Goal: Task Accomplishment & Management: Complete application form

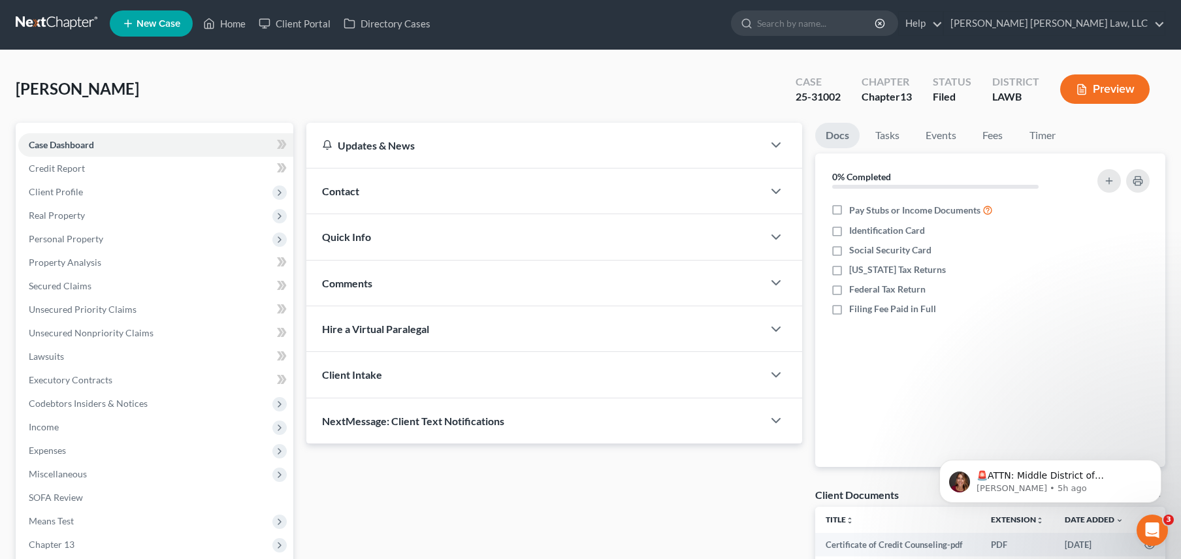
click at [64, 25] on link at bounding box center [58, 24] width 84 height 24
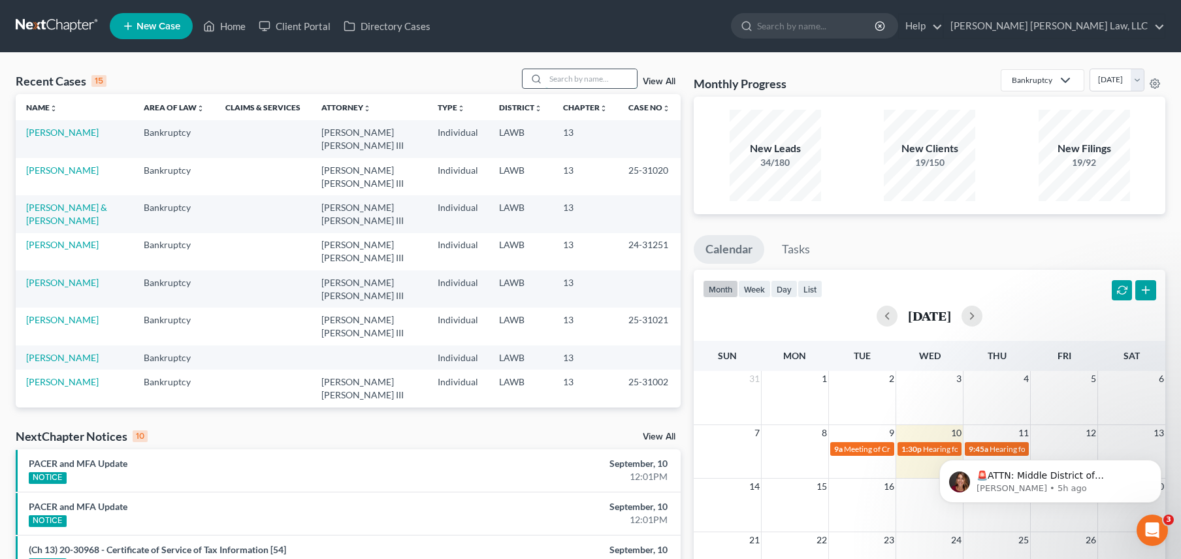
click at [553, 82] on input "search" at bounding box center [590, 78] width 91 height 19
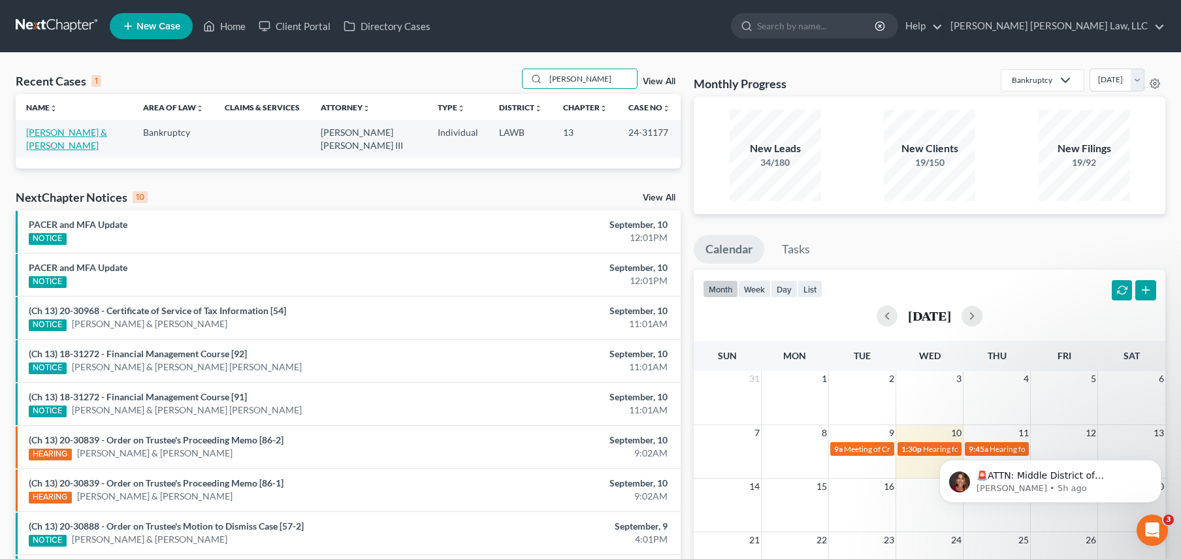
type input "[PERSON_NAME]"
click at [97, 129] on link "[PERSON_NAME] & [PERSON_NAME]" at bounding box center [66, 139] width 81 height 24
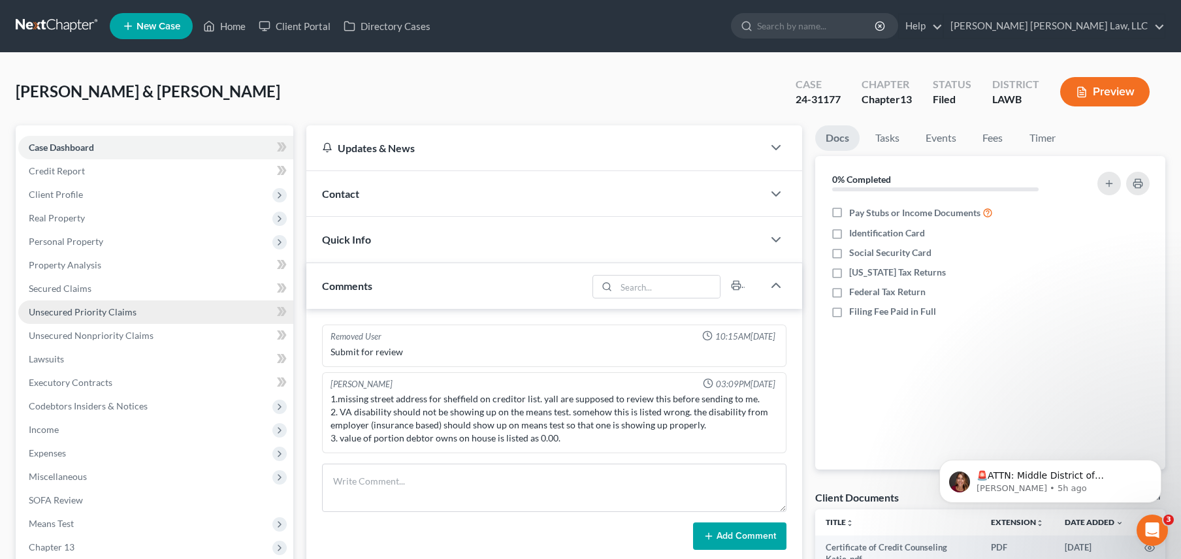
click at [100, 304] on link "Unsecured Priority Claims" at bounding box center [155, 312] width 275 height 24
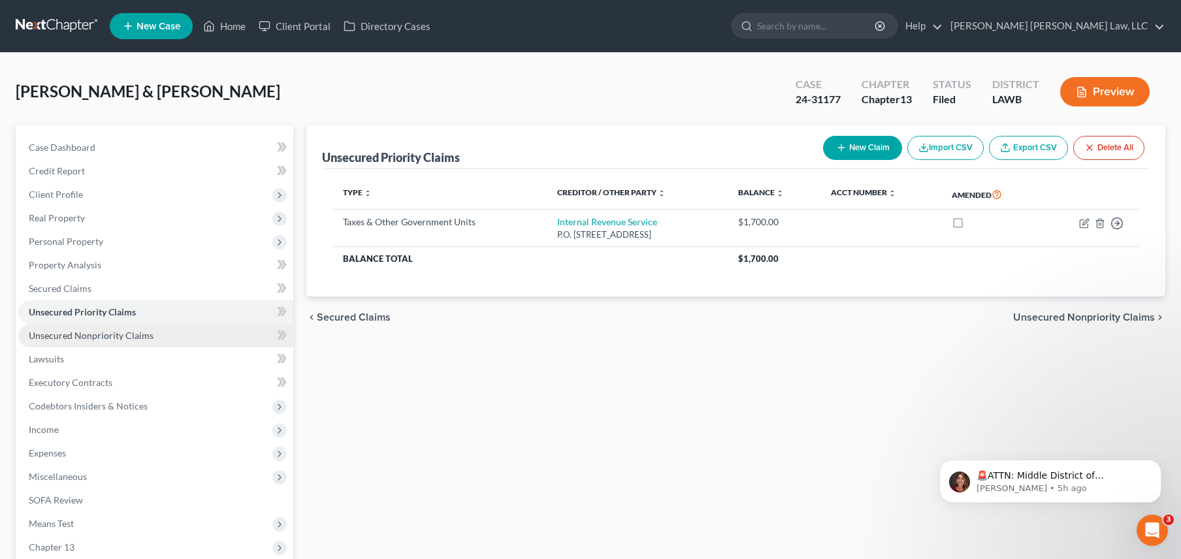
click at [98, 324] on link "Unsecured Nonpriority Claims" at bounding box center [155, 336] width 275 height 24
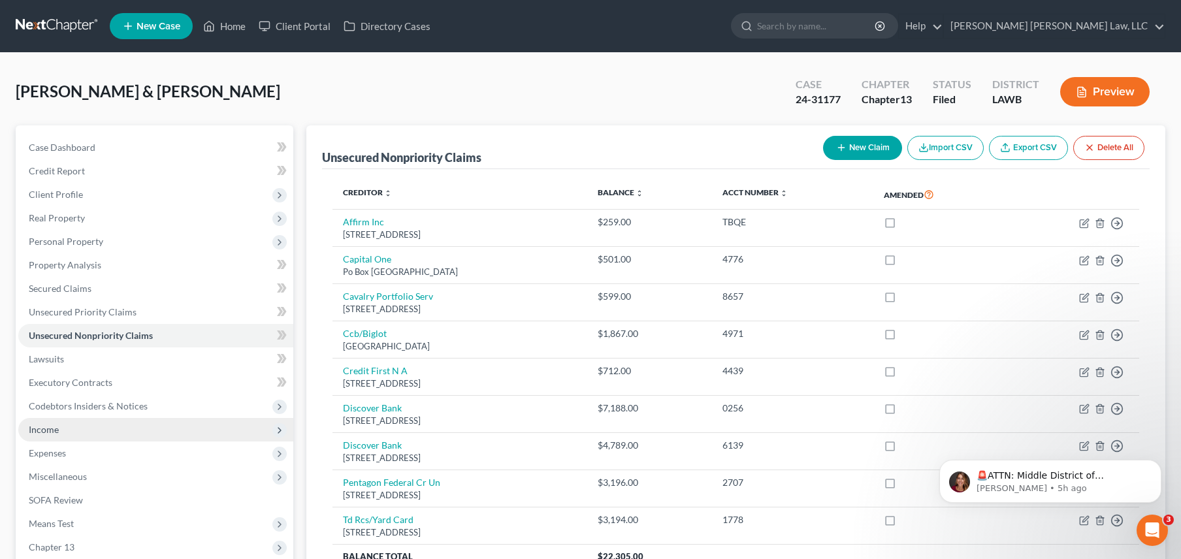
click at [115, 432] on span "Income" at bounding box center [155, 430] width 275 height 24
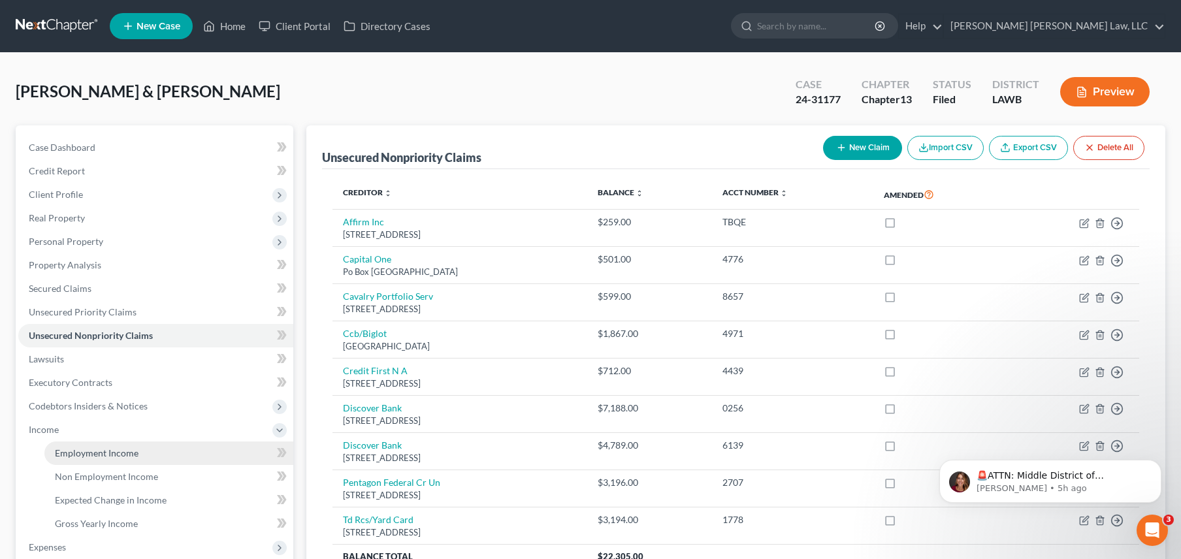
click at [121, 445] on link "Employment Income" at bounding box center [168, 454] width 249 height 24
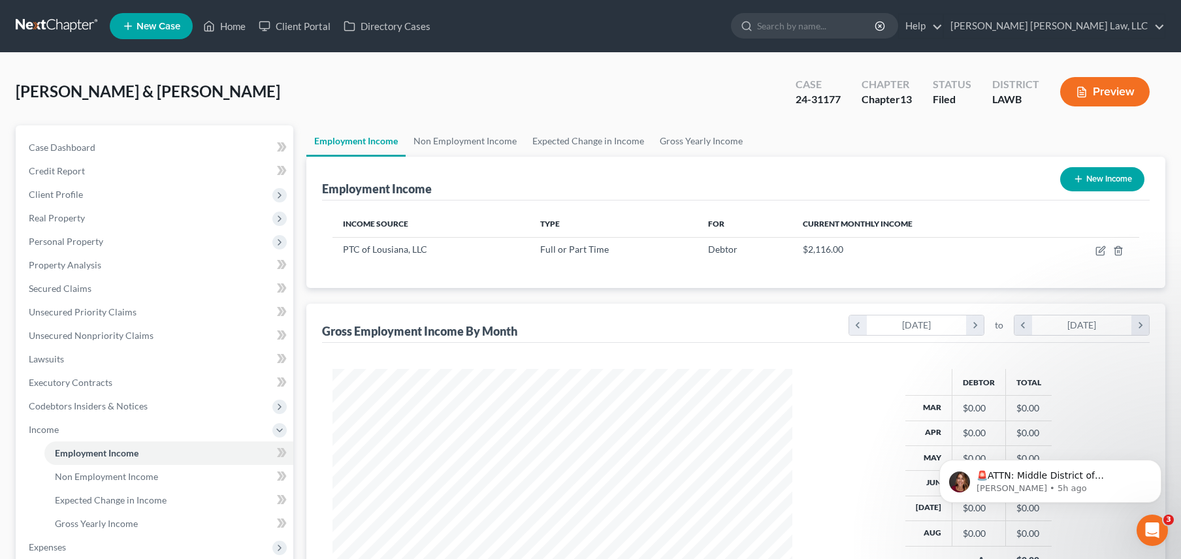
scroll to position [234, 485]
drag, startPoint x: 338, startPoint y: 244, endPoint x: 491, endPoint y: 264, distance: 154.1
click at [491, 264] on div "Income Source Type For Current Monthly Income PTC of Lousiana, LLC Full or Part…" at bounding box center [736, 245] width 828 height 88
click at [820, 247] on span "$2,116.00" at bounding box center [823, 249] width 40 height 11
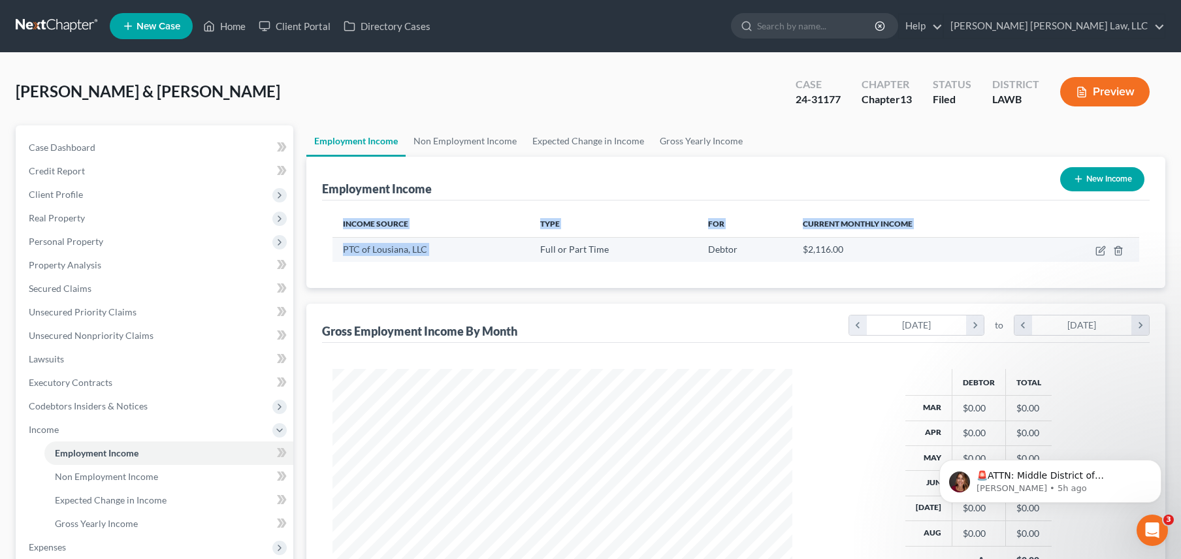
drag, startPoint x: 786, startPoint y: 264, endPoint x: 523, endPoint y: 255, distance: 263.4
click at [523, 255] on div "Income Source Type For Current Monthly Income PTC of Lousiana, LLC Full or Part…" at bounding box center [736, 245] width 828 height 88
drag, startPoint x: 526, startPoint y: 252, endPoint x: 540, endPoint y: 252, distance: 13.7
click at [526, 252] on td "PTC of Lousiana, LLC" at bounding box center [430, 249] width 197 height 25
drag, startPoint x: 626, startPoint y: 251, endPoint x: 935, endPoint y: 250, distance: 309.6
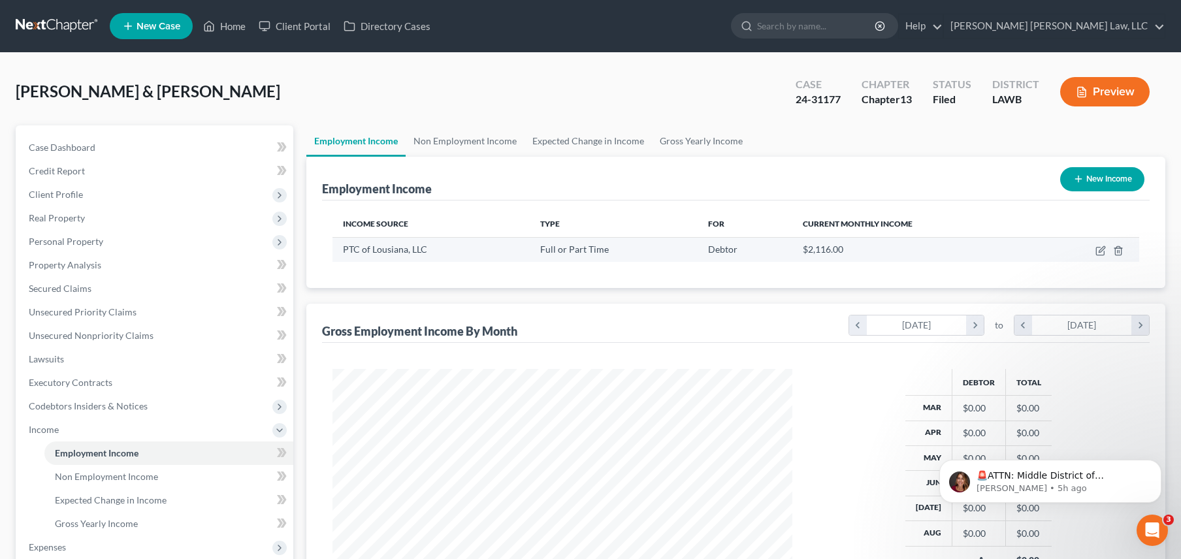
click at [935, 250] on tr "PTC of Lousiana, LLC Full or Part Time Debtor $2,116.00" at bounding box center [735, 249] width 807 height 25
drag, startPoint x: 848, startPoint y: 250, endPoint x: 404, endPoint y: 243, distance: 444.2
click at [404, 243] on tr "PTC of Lousiana, LLC Full or Part Time Debtor $2,116.00" at bounding box center [735, 249] width 807 height 25
click at [474, 243] on div "PTC of Lousiana, LLC" at bounding box center [431, 249] width 176 height 13
drag, startPoint x: 545, startPoint y: 243, endPoint x: 927, endPoint y: 251, distance: 382.2
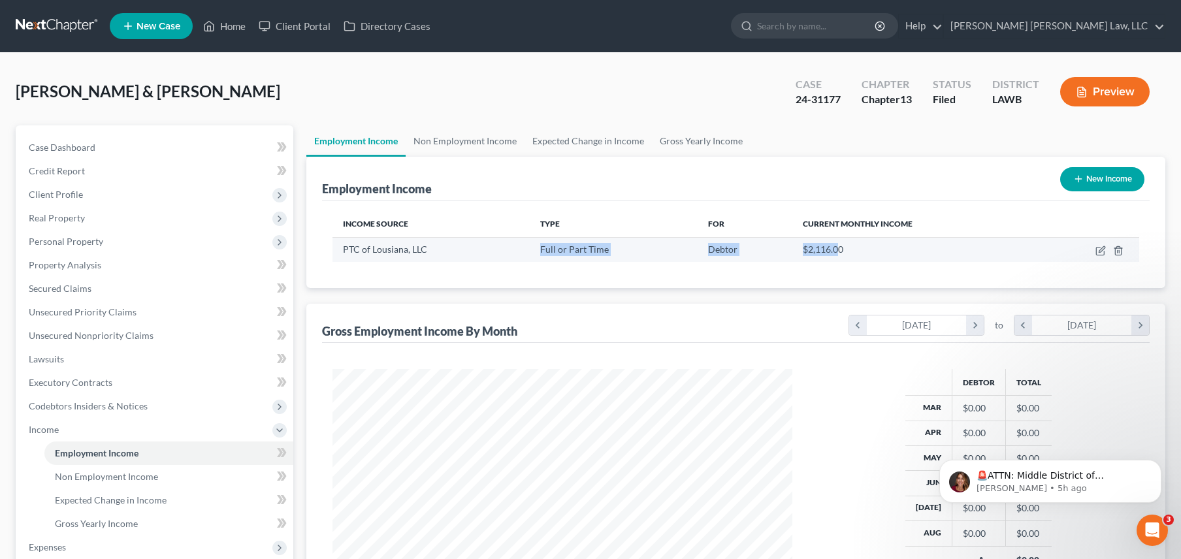
click at [853, 251] on tr "PTC of Lousiana, LLC Full or Part Time Debtor $2,116.00" at bounding box center [735, 249] width 807 height 25
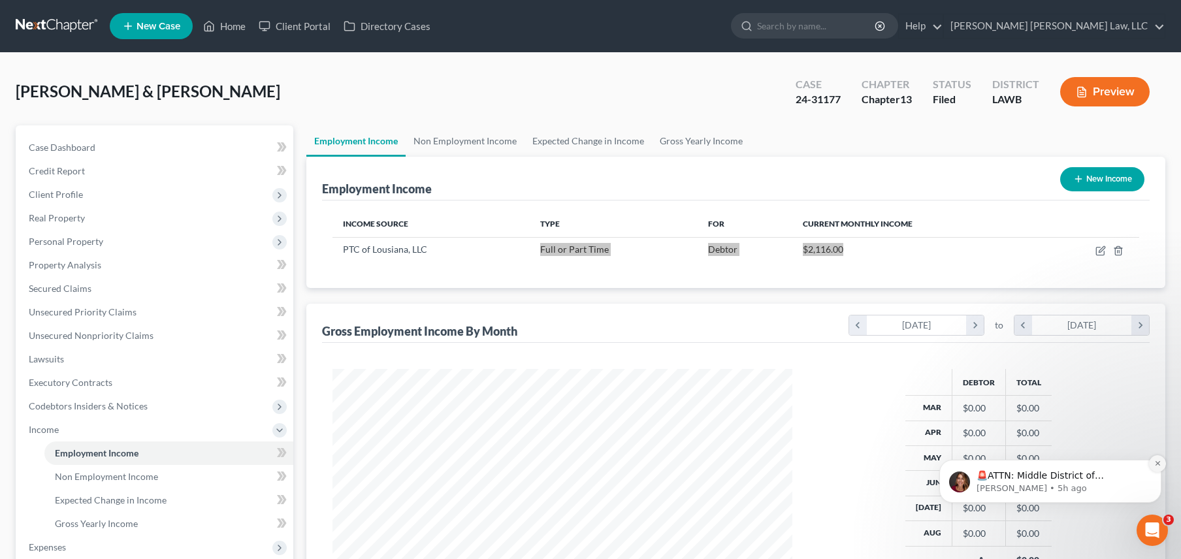
click at [1154, 459] on button "Dismiss notification" at bounding box center [1157, 463] width 17 height 17
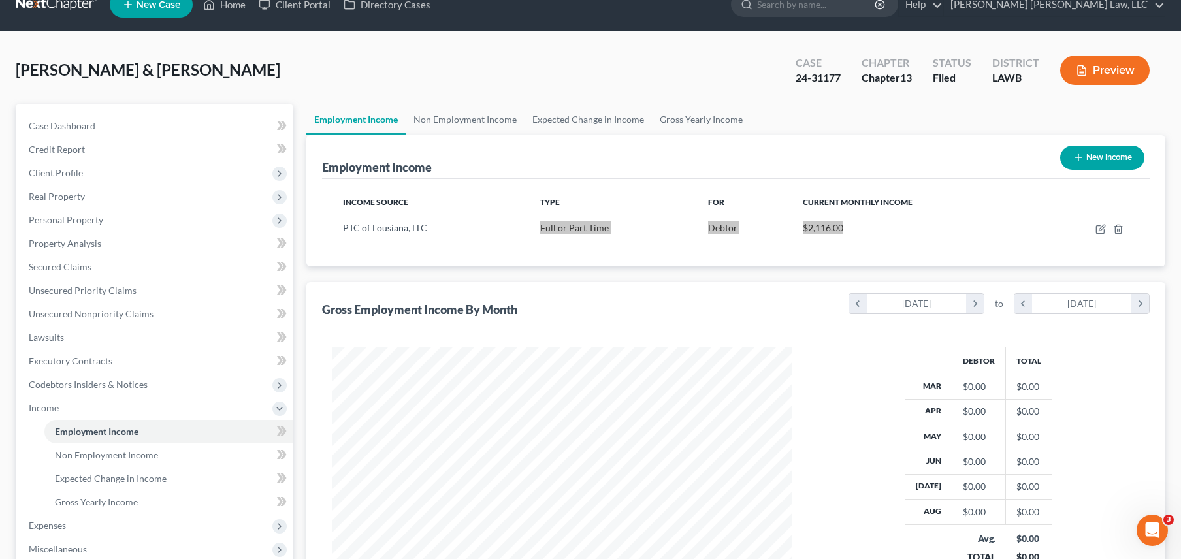
scroll to position [0, 0]
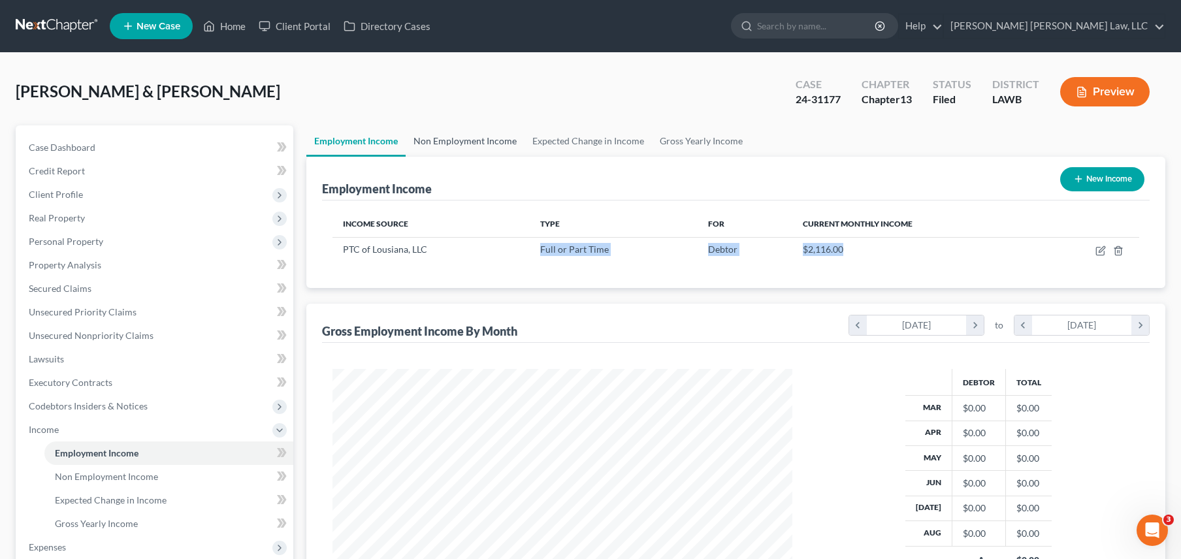
click at [440, 131] on link "Non Employment Income" at bounding box center [465, 140] width 119 height 31
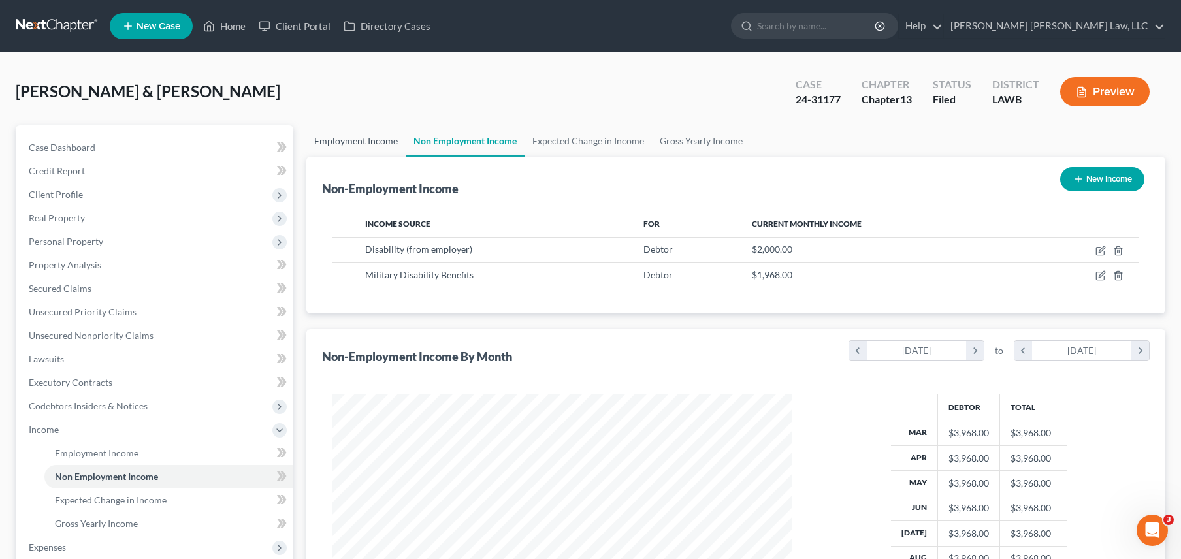
scroll to position [234, 485]
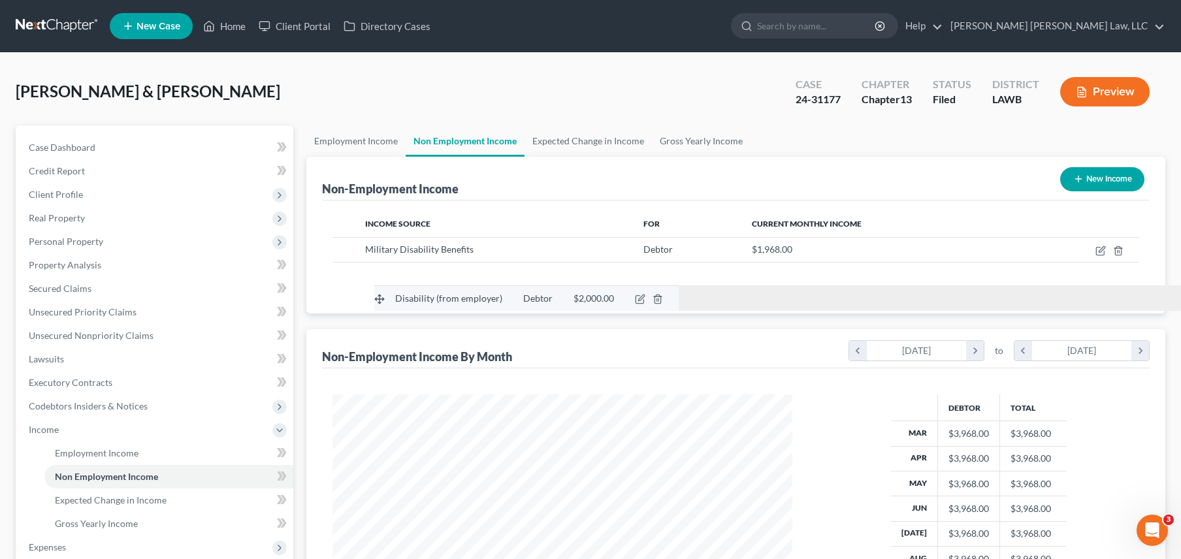
drag, startPoint x: 350, startPoint y: 246, endPoint x: 786, endPoint y: 315, distance: 441.7
click at [786, 287] on tbody "Disability (from employer) Debtor $2,000.00 Disability (from employer) Debtor $…" at bounding box center [735, 262] width 807 height 50
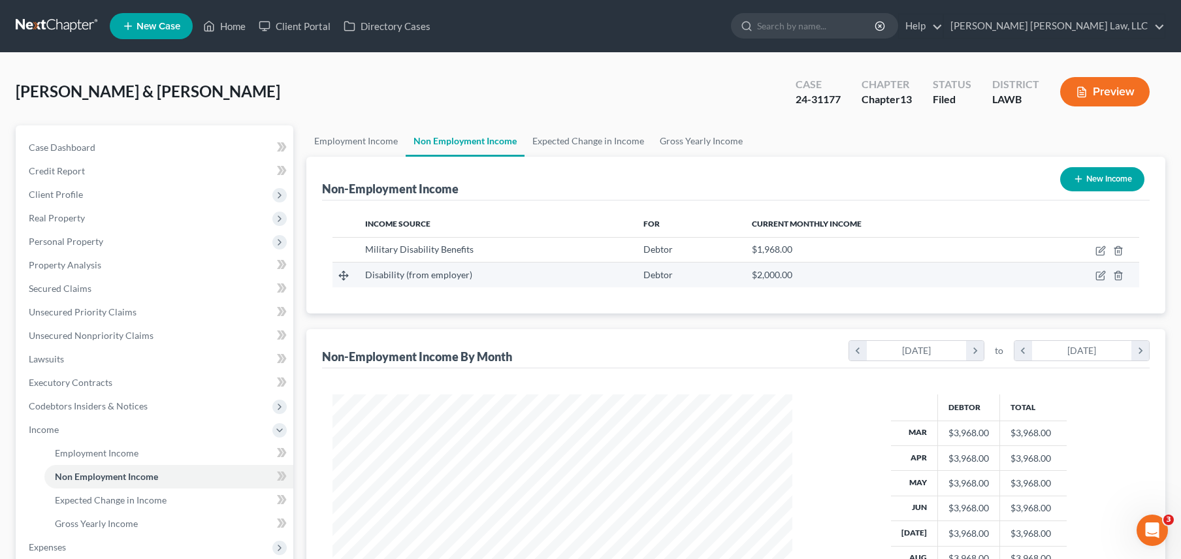
drag, startPoint x: 558, startPoint y: 271, endPoint x: 513, endPoint y: 276, distance: 45.3
click at [558, 271] on div "Disability (from employer)" at bounding box center [493, 274] width 257 height 13
drag, startPoint x: 363, startPoint y: 270, endPoint x: 739, endPoint y: 276, distance: 376.3
click at [736, 276] on tr "Disability (from employer) Debtor $2,000.00" at bounding box center [735, 275] width 807 height 25
click at [803, 270] on div "$2,000.00" at bounding box center [882, 274] width 260 height 13
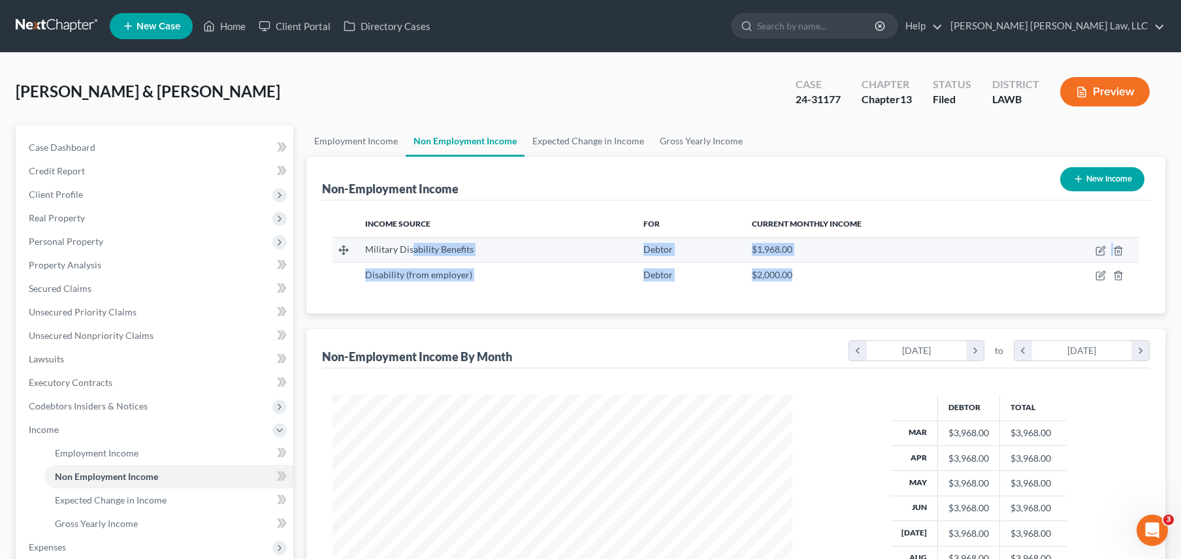
drag, startPoint x: 807, startPoint y: 270, endPoint x: 408, endPoint y: 242, distance: 399.4
click at [408, 242] on tbody "Military Disability Benefits Debtor $1,968.00 Disability (from employer) Debtor…" at bounding box center [735, 262] width 807 height 50
click at [395, 243] on div "Military Disability Benefits" at bounding box center [493, 249] width 257 height 13
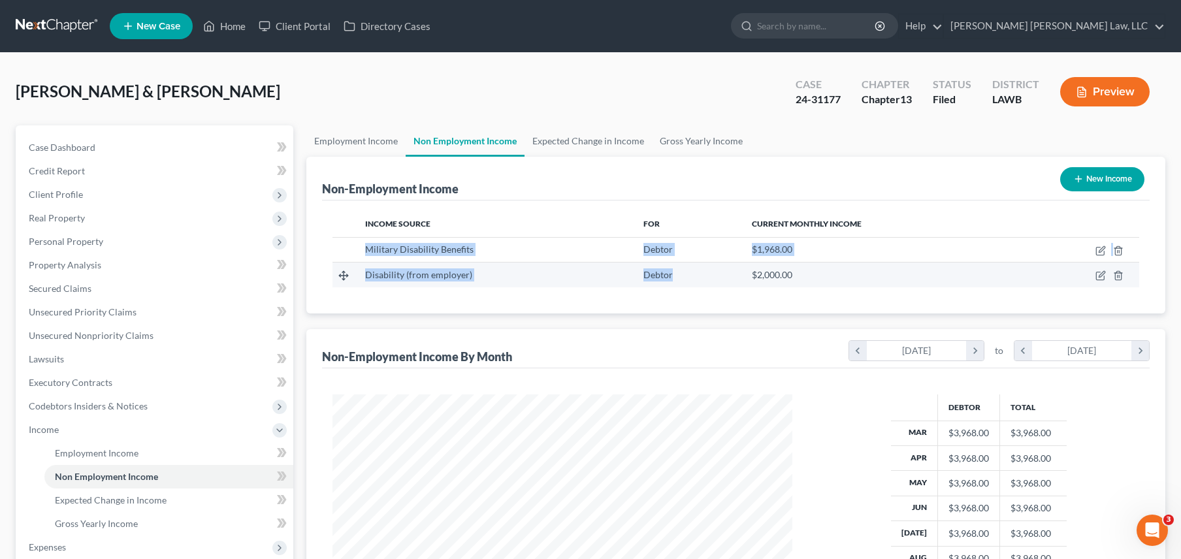
drag, startPoint x: 395, startPoint y: 242, endPoint x: 735, endPoint y: 280, distance: 342.4
click at [733, 280] on tbody "Military Disability Benefits Debtor $1,968.00 Disability (from employer) Debtor…" at bounding box center [735, 262] width 807 height 50
click at [802, 280] on td "$2,000.00" at bounding box center [881, 275] width 281 height 25
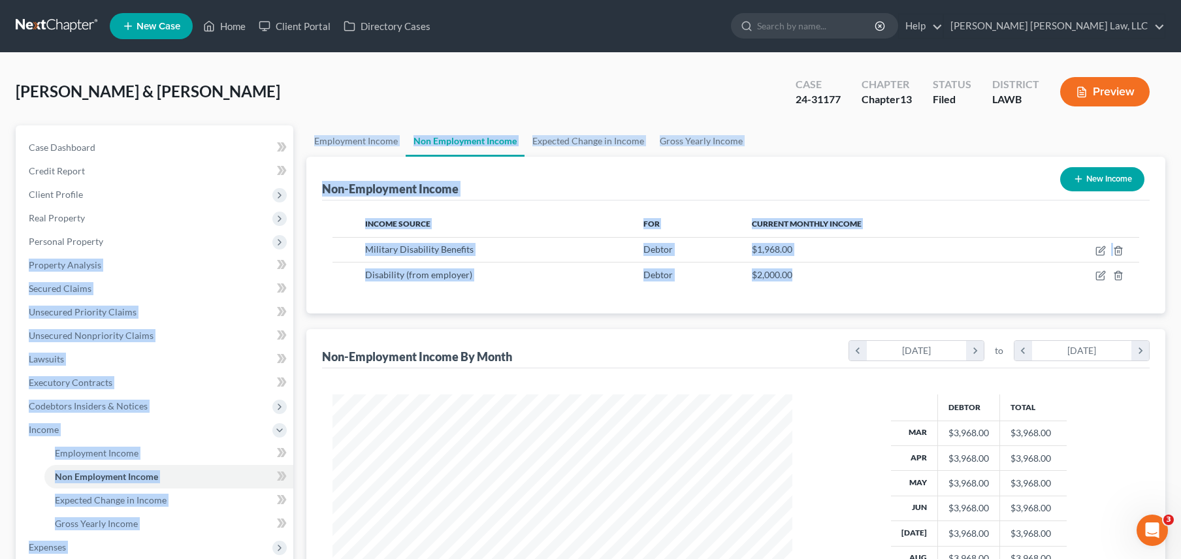
drag, startPoint x: 650, startPoint y: 286, endPoint x: 298, endPoint y: 256, distance: 352.7
click at [298, 256] on div "Petition Navigation Case Dashboard Payments Invoices Payments Payments Credit R…" at bounding box center [590, 443] width 1163 height 637
click at [99, 340] on span "Unsecured Nonpriority Claims" at bounding box center [91, 335] width 125 height 11
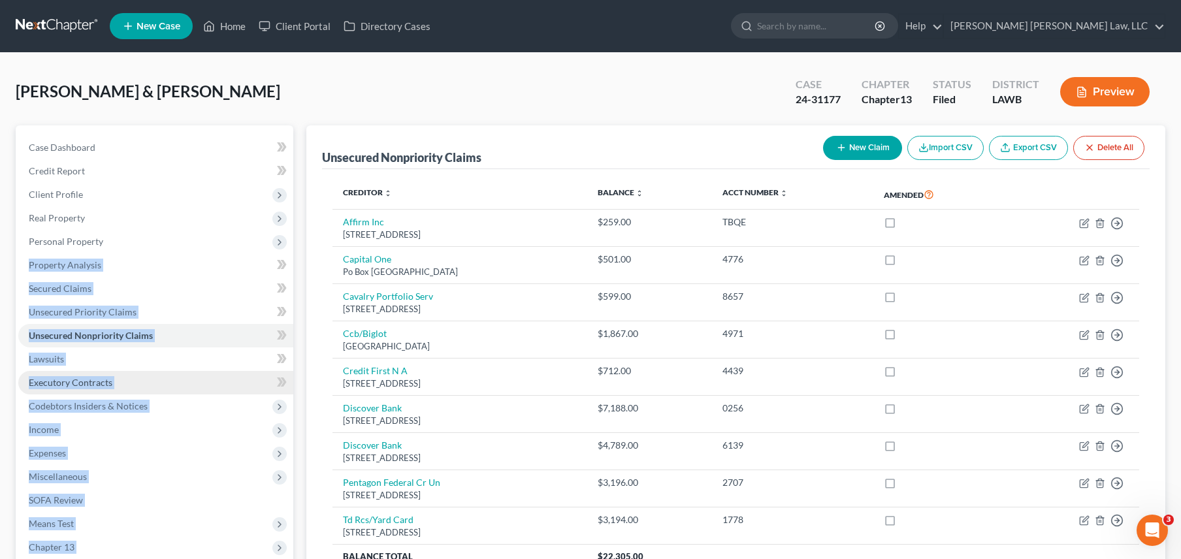
click at [172, 382] on link "Executory Contracts" at bounding box center [155, 383] width 275 height 24
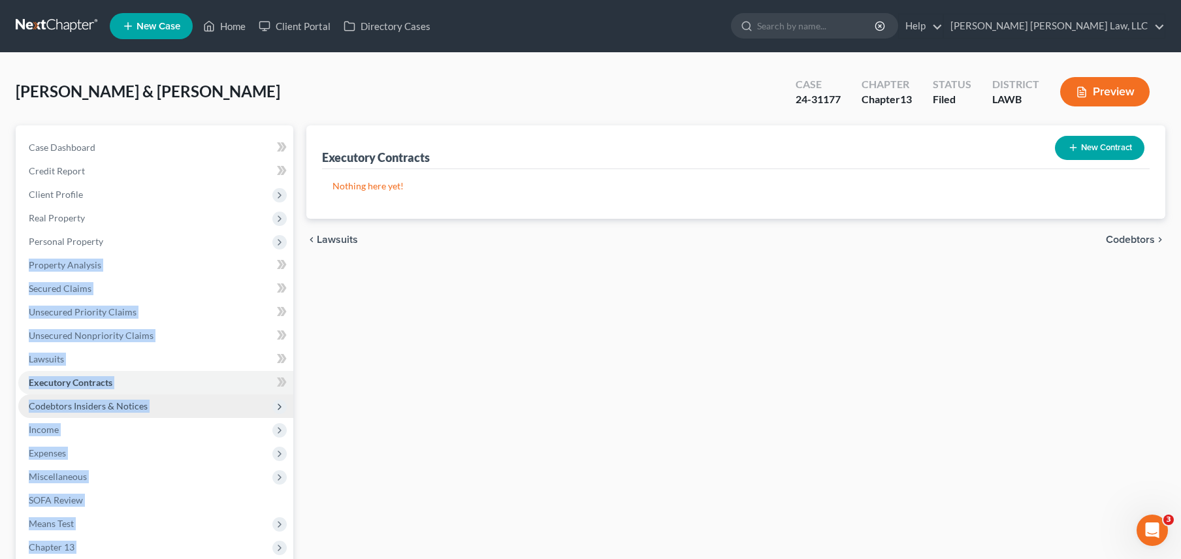
click at [142, 398] on span "Codebtors Insiders & Notices" at bounding box center [155, 407] width 275 height 24
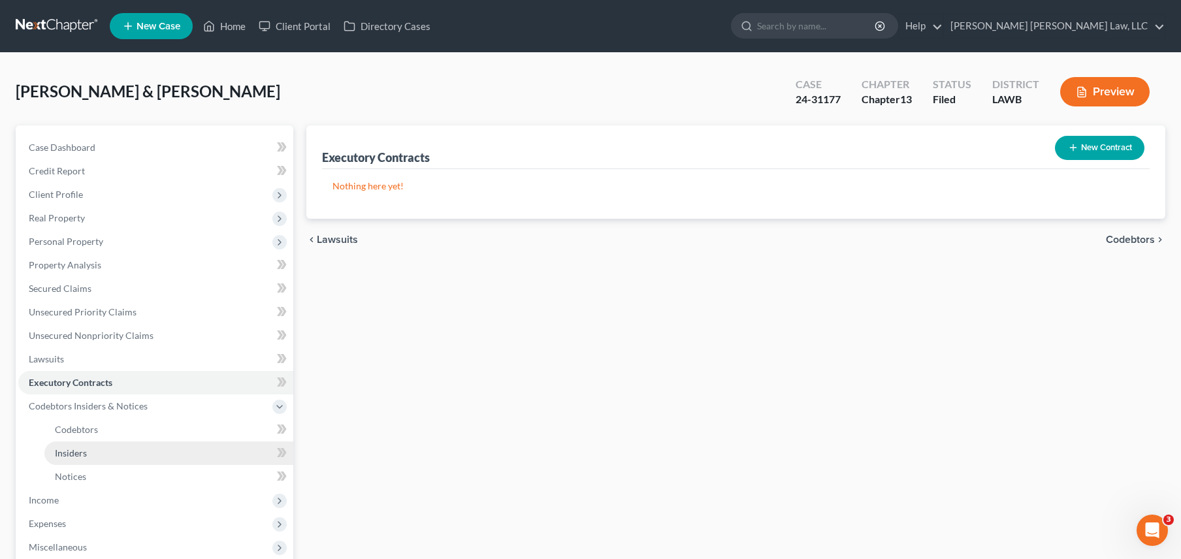
click at [144, 442] on link "Insiders" at bounding box center [168, 454] width 249 height 24
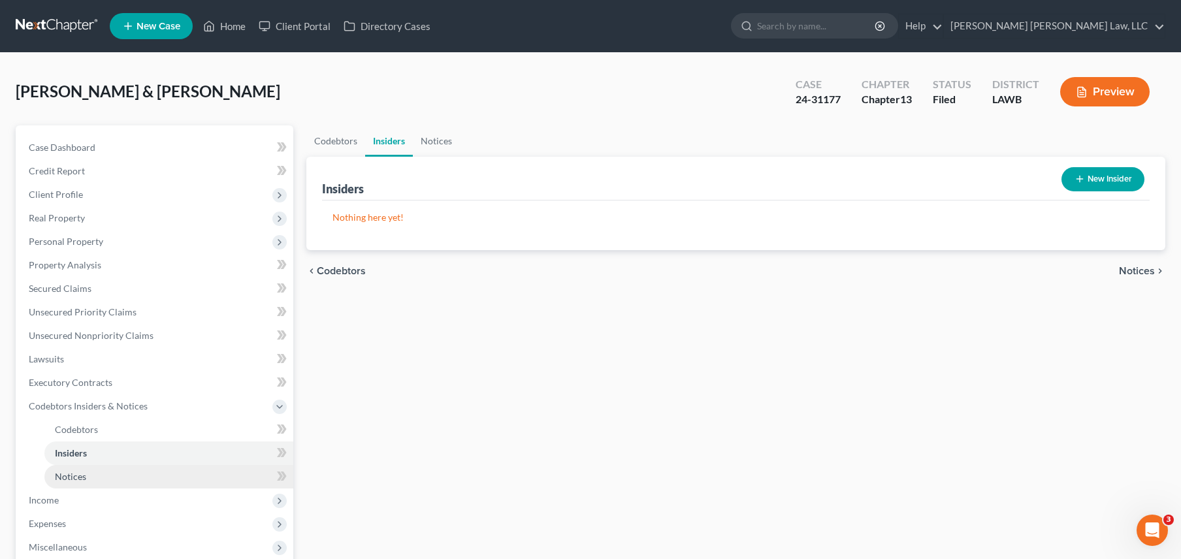
click at [137, 466] on link "Notices" at bounding box center [168, 477] width 249 height 24
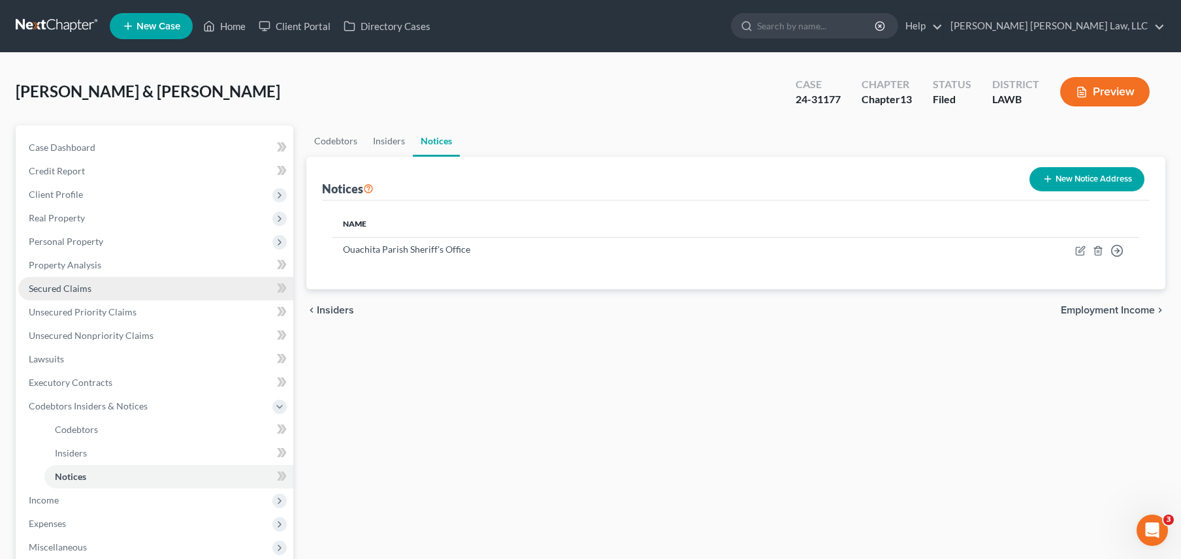
click at [118, 277] on link "Secured Claims" at bounding box center [155, 289] width 275 height 24
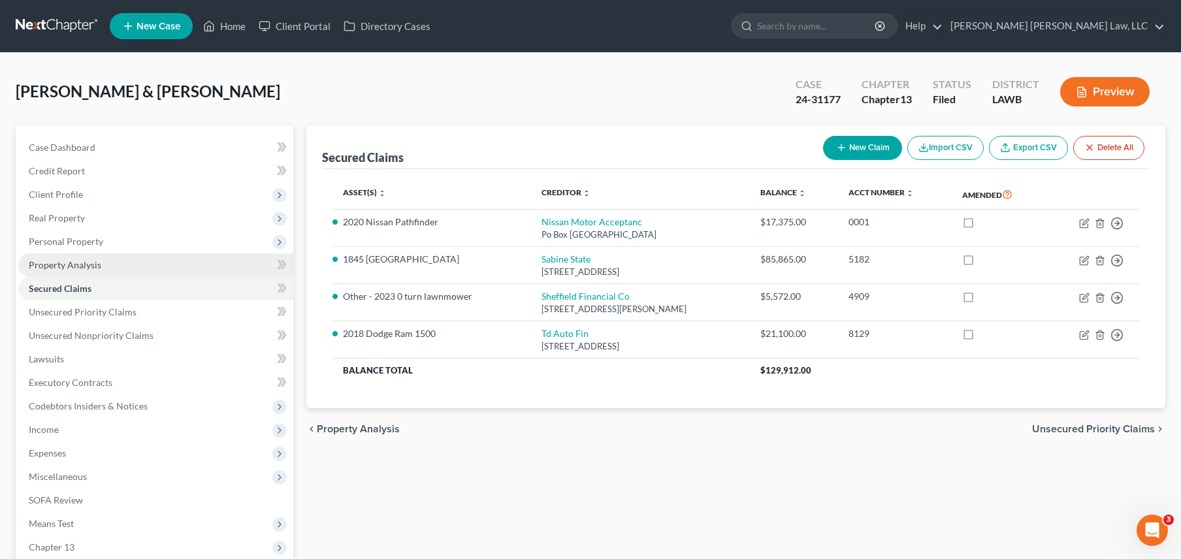
click at [116, 261] on link "Property Analysis" at bounding box center [155, 265] width 275 height 24
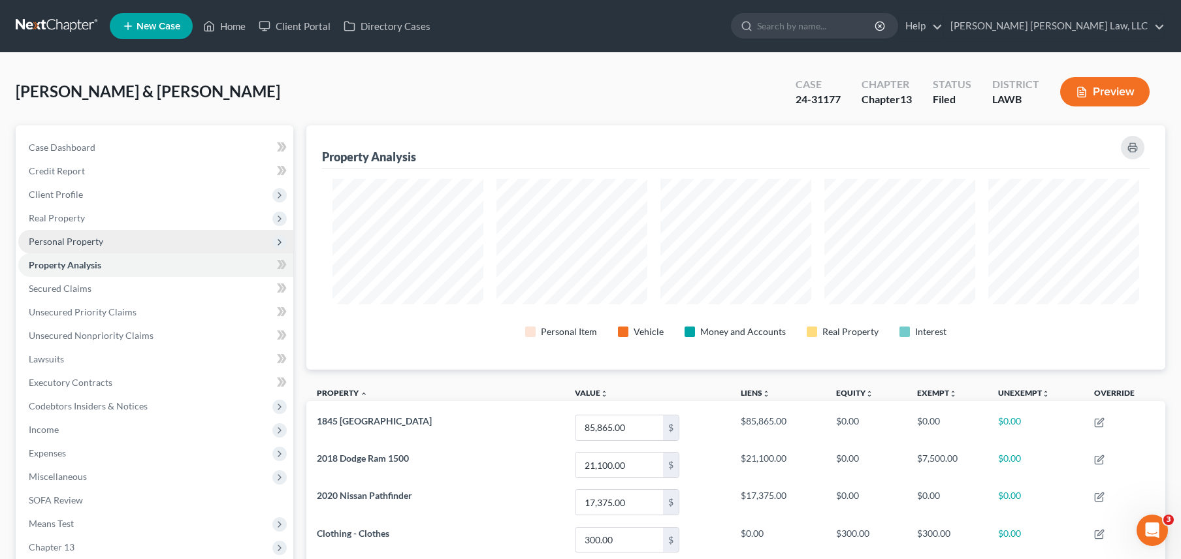
scroll to position [244, 859]
click at [120, 246] on span "Personal Property" at bounding box center [155, 242] width 275 height 24
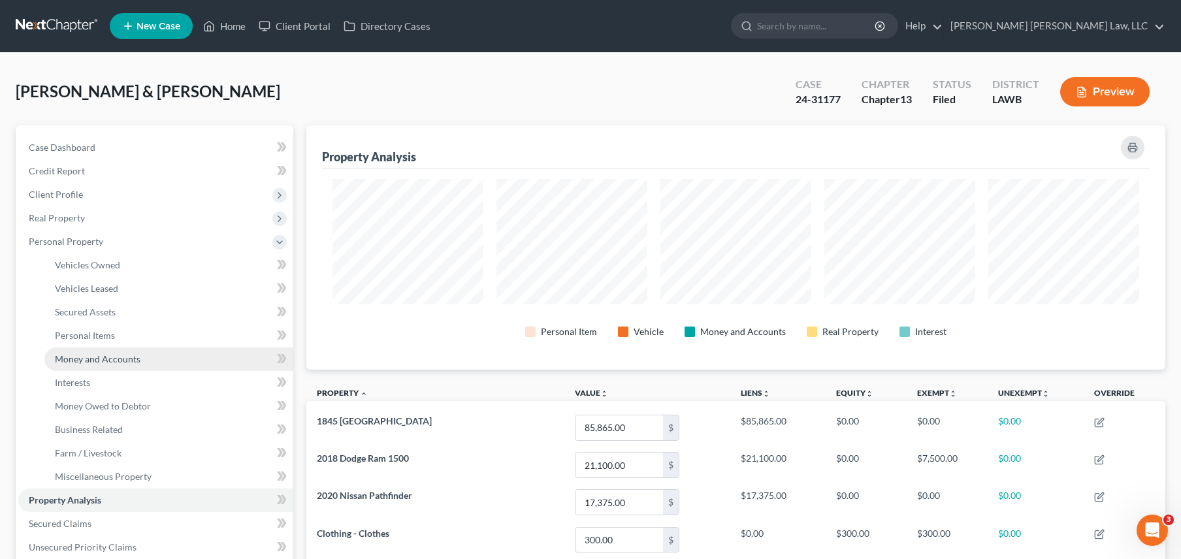
click at [114, 361] on span "Money and Accounts" at bounding box center [98, 358] width 86 height 11
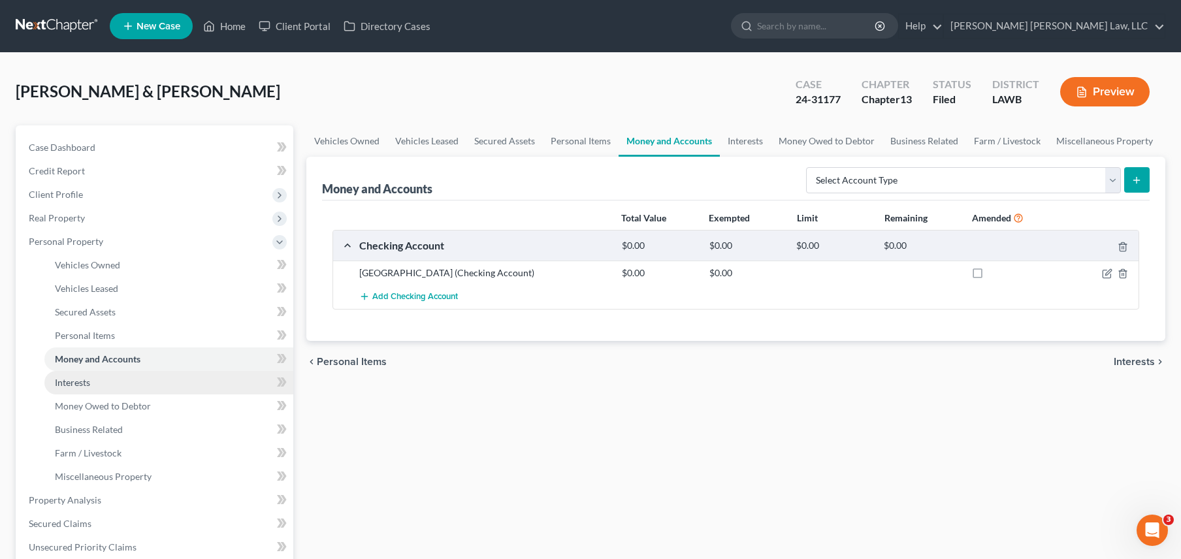
click at [112, 378] on link "Interests" at bounding box center [168, 383] width 249 height 24
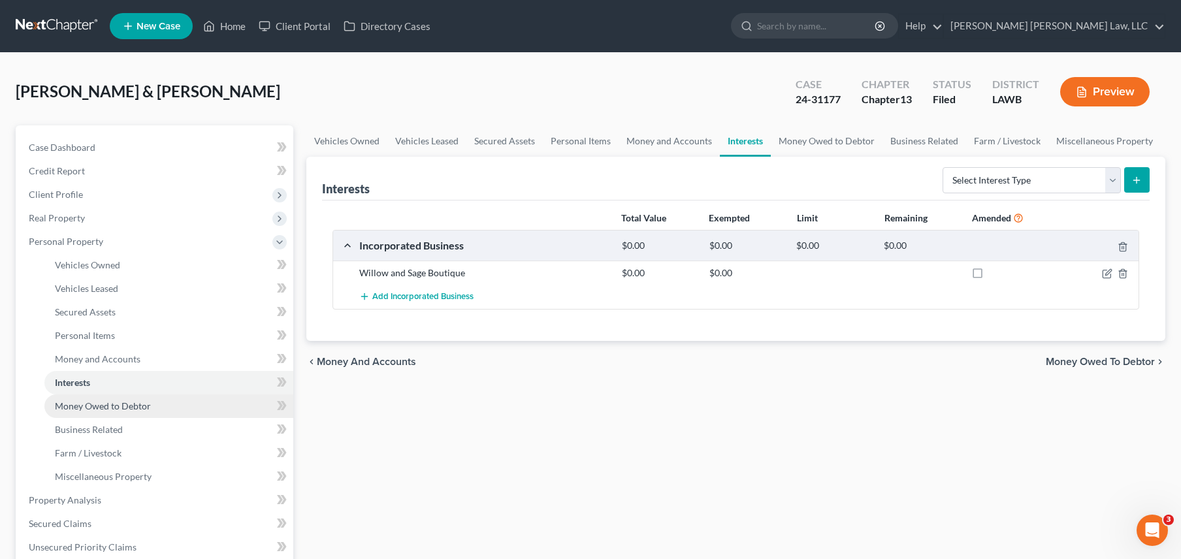
click at [116, 410] on span "Money Owed to Debtor" at bounding box center [103, 405] width 96 height 11
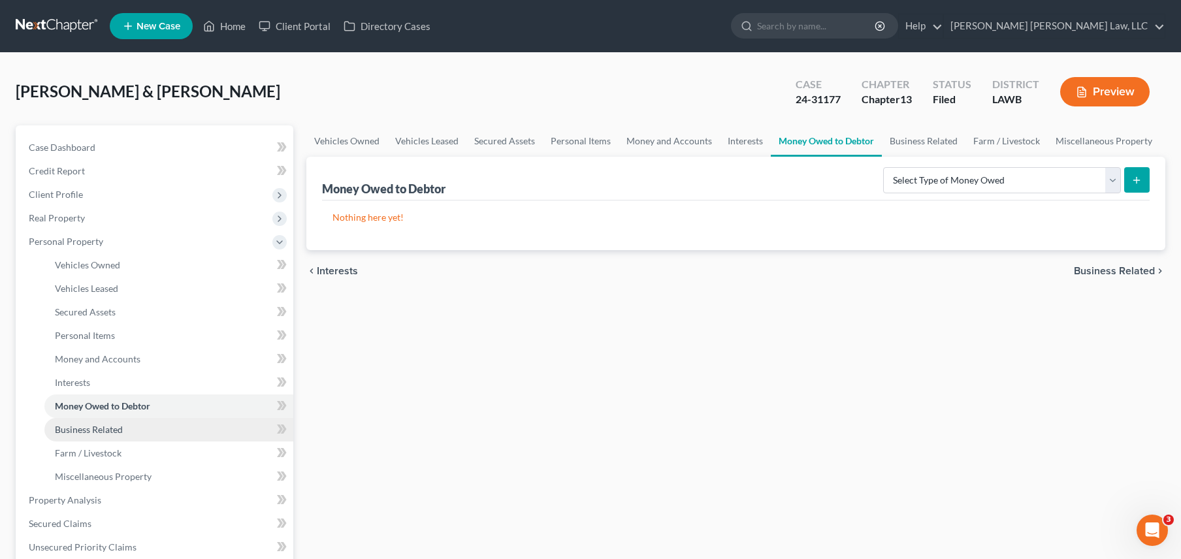
click at [116, 427] on span "Business Related" at bounding box center [89, 429] width 68 height 11
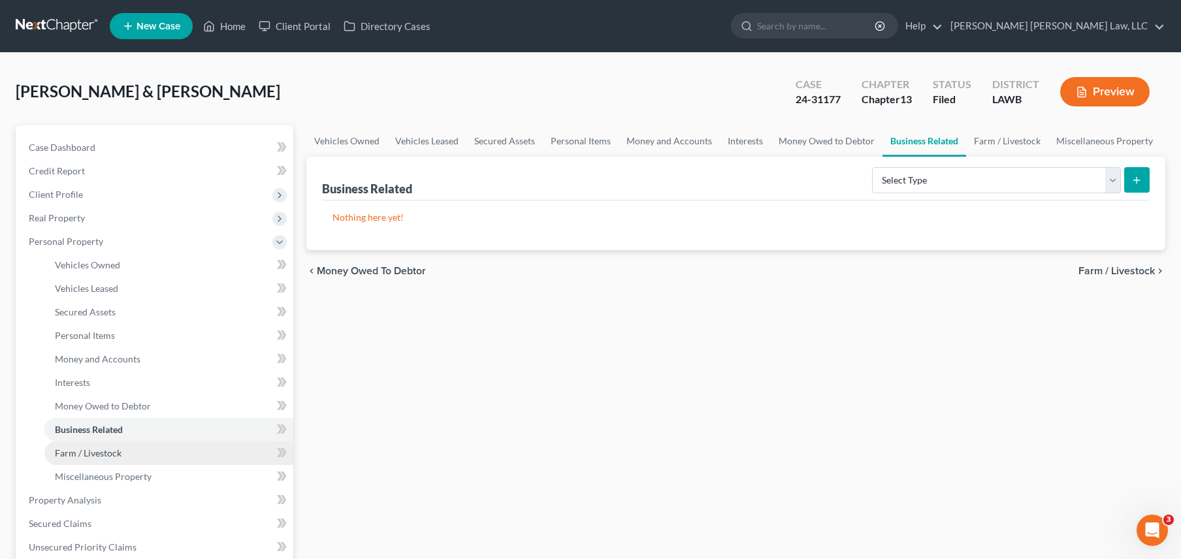
click at [118, 447] on span "Farm / Livestock" at bounding box center [88, 452] width 67 height 11
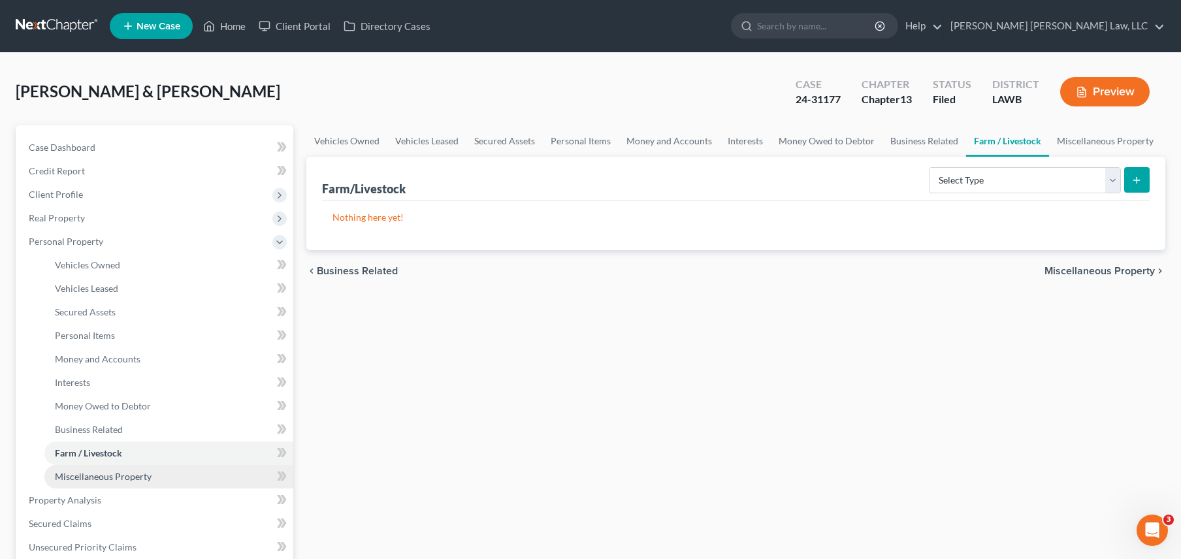
click at [121, 468] on link "Miscellaneous Property" at bounding box center [168, 477] width 249 height 24
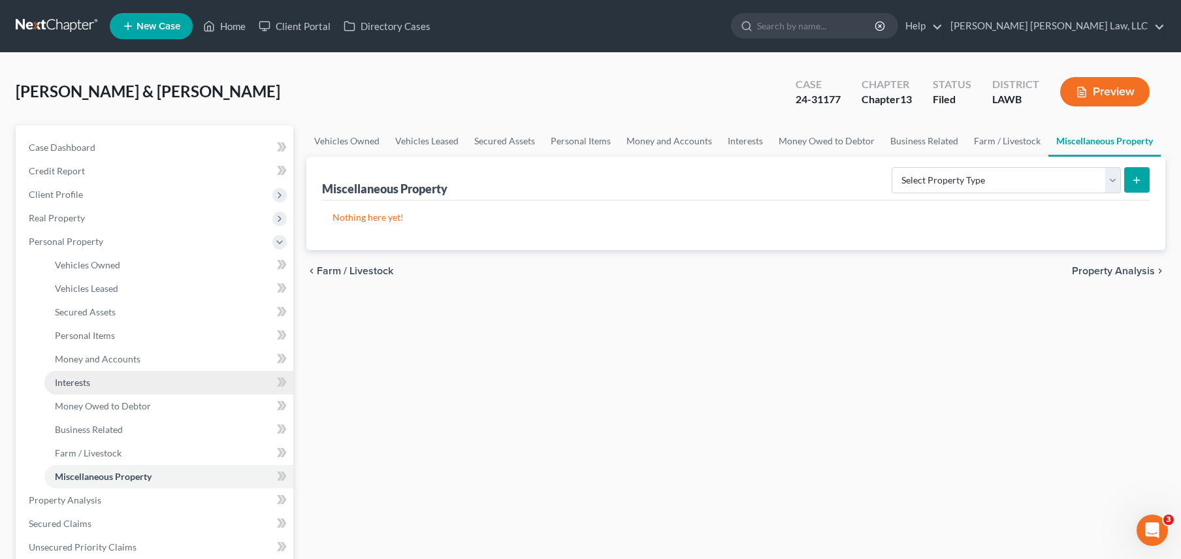
click at [121, 385] on link "Interests" at bounding box center [168, 383] width 249 height 24
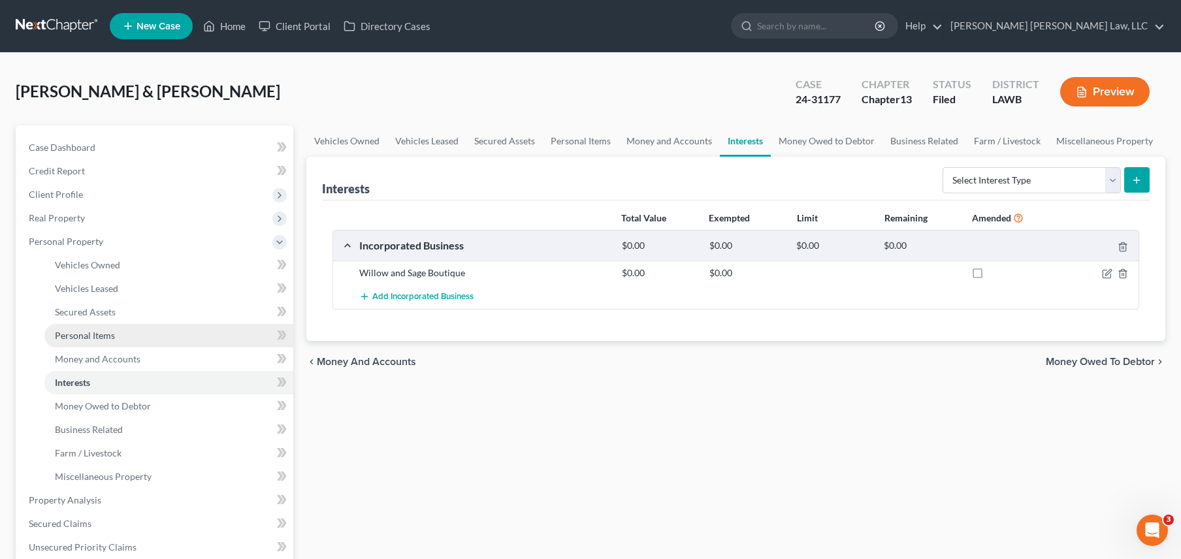
click at [130, 344] on link "Personal Items" at bounding box center [168, 336] width 249 height 24
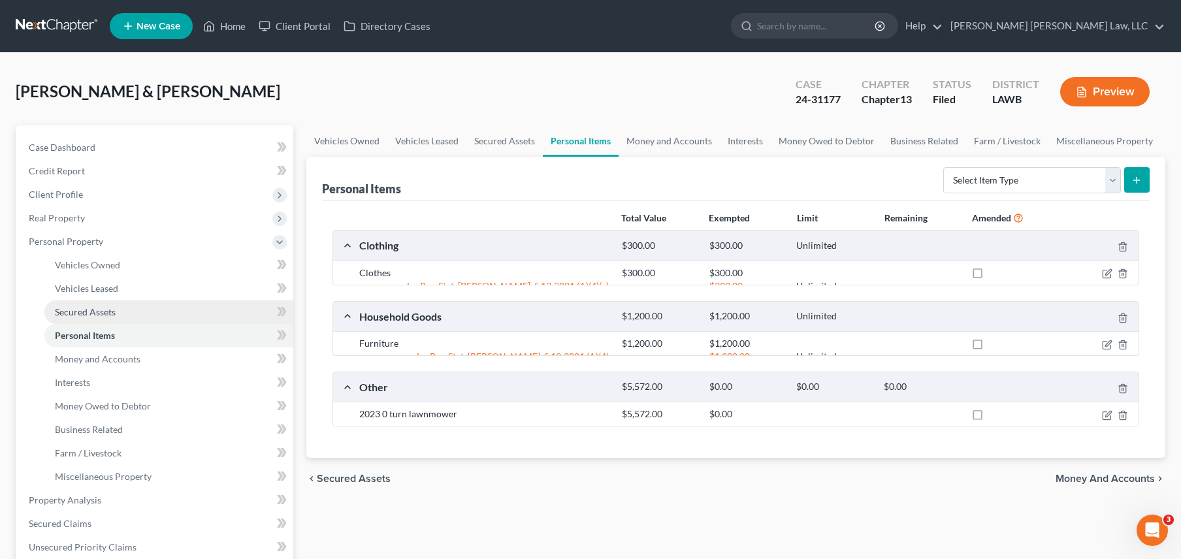
click at [124, 315] on link "Secured Assets" at bounding box center [168, 312] width 249 height 24
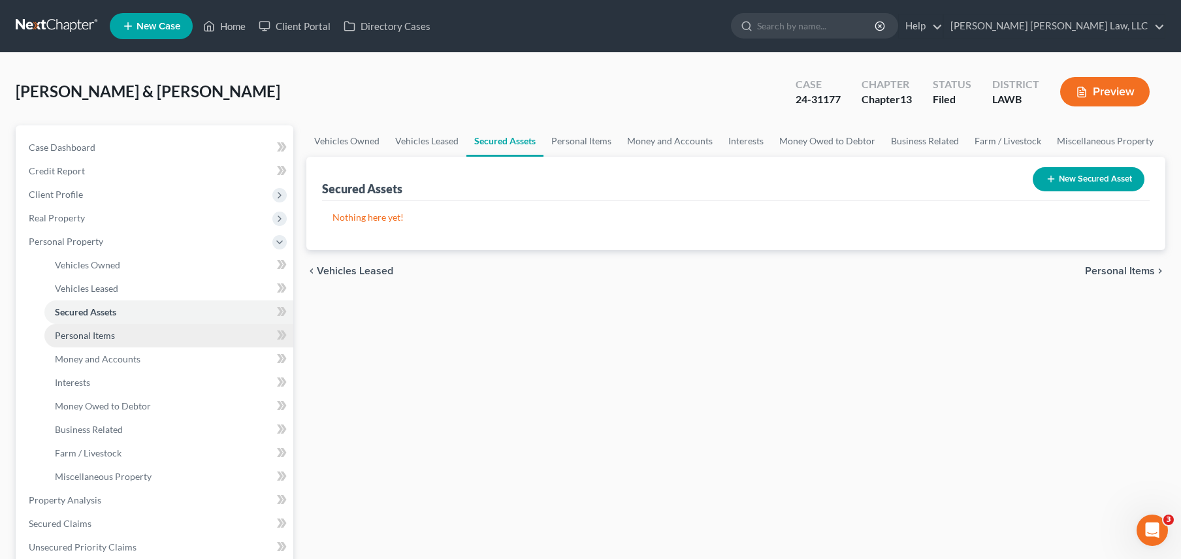
click at [110, 327] on link "Personal Items" at bounding box center [168, 336] width 249 height 24
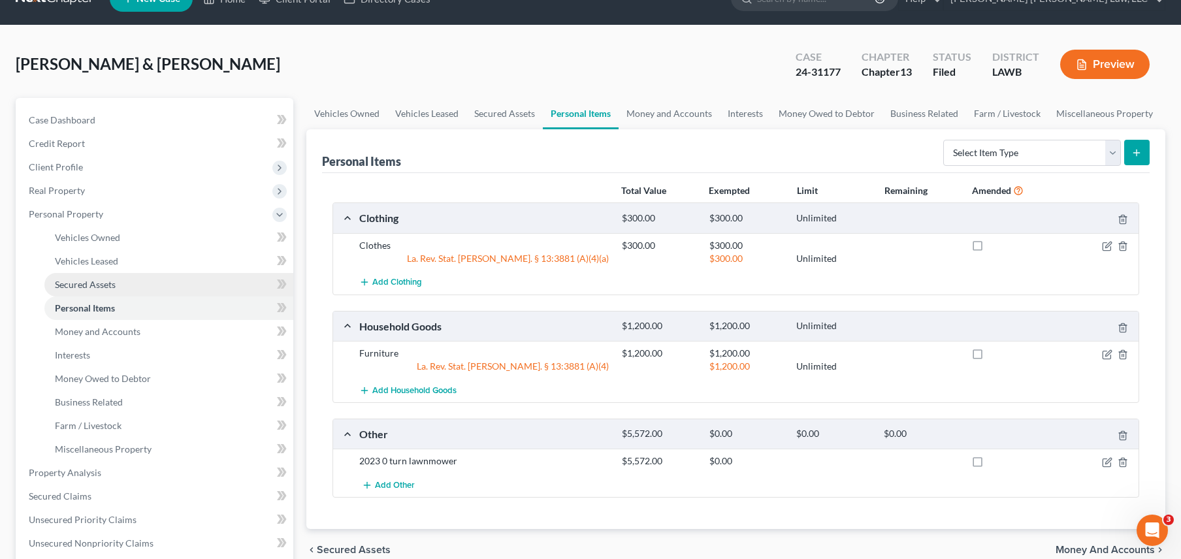
scroll to position [40, 0]
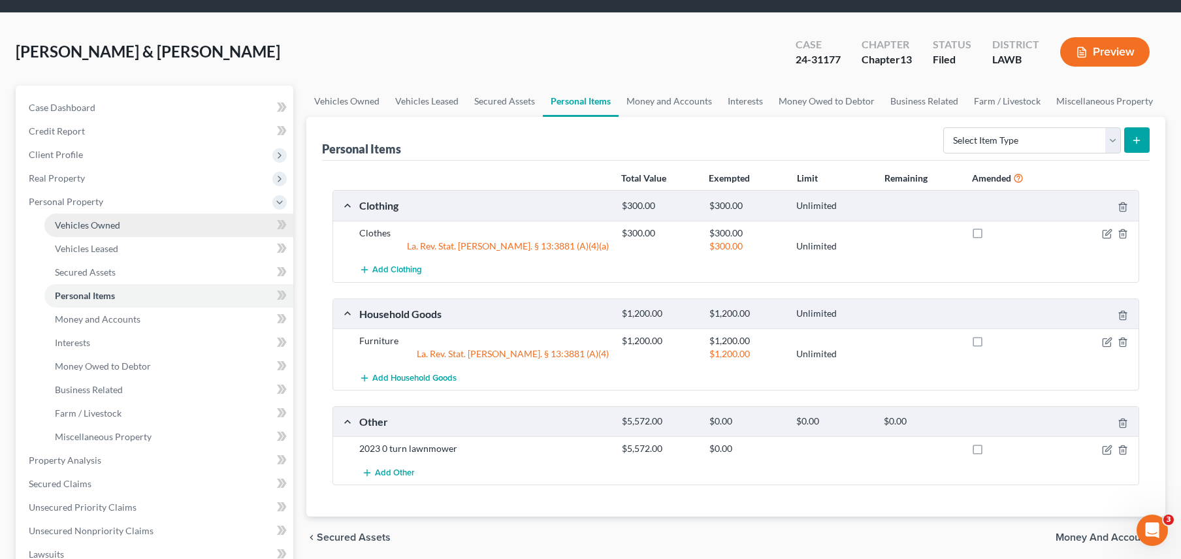
click at [119, 218] on link "Vehicles Owned" at bounding box center [168, 226] width 249 height 24
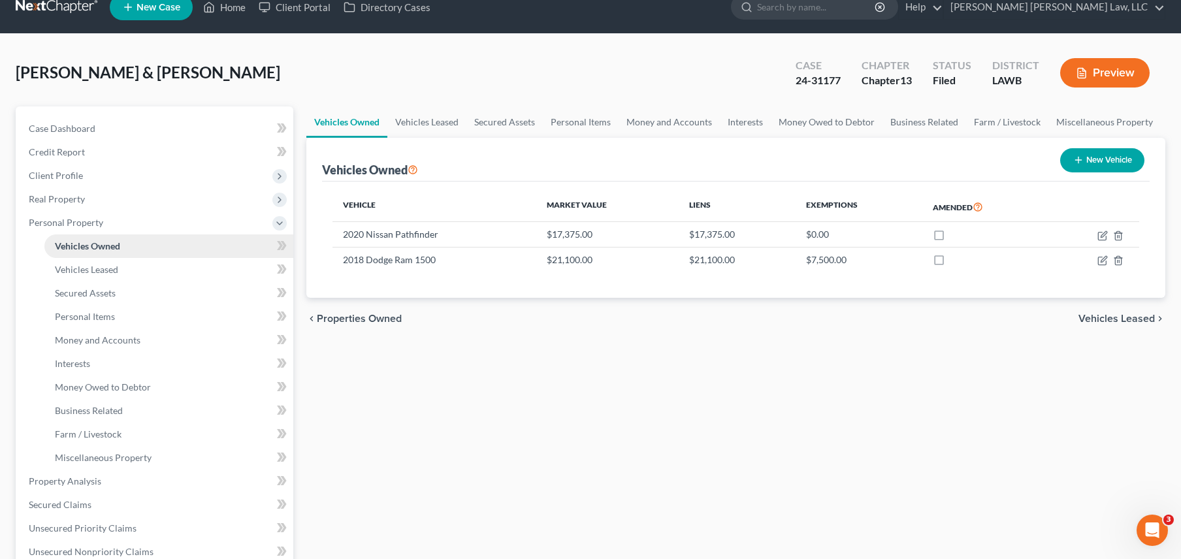
scroll to position [149, 0]
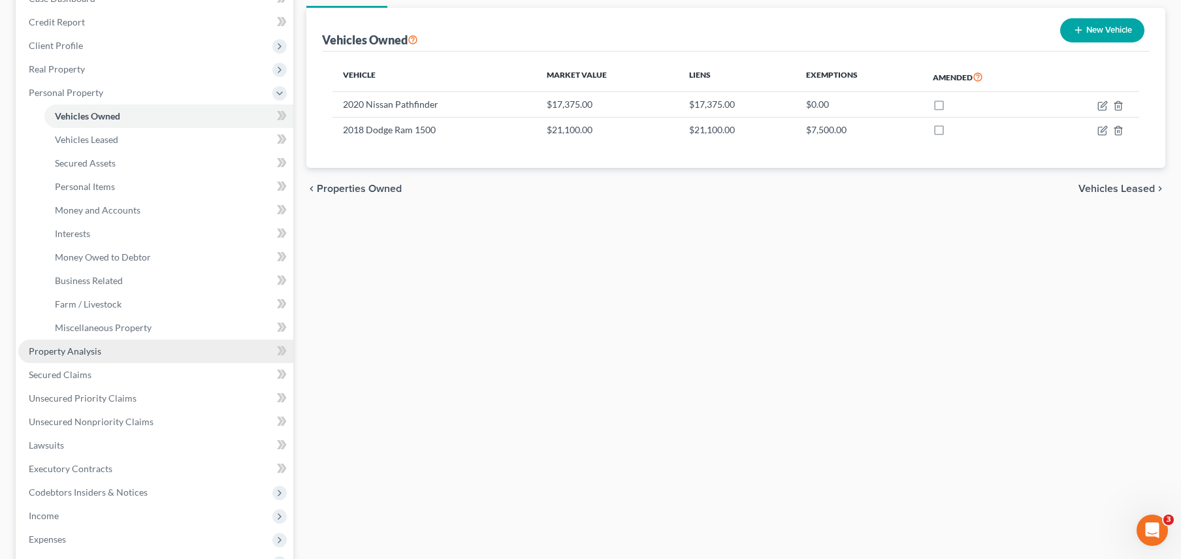
click at [127, 340] on link "Property Analysis" at bounding box center [155, 352] width 275 height 24
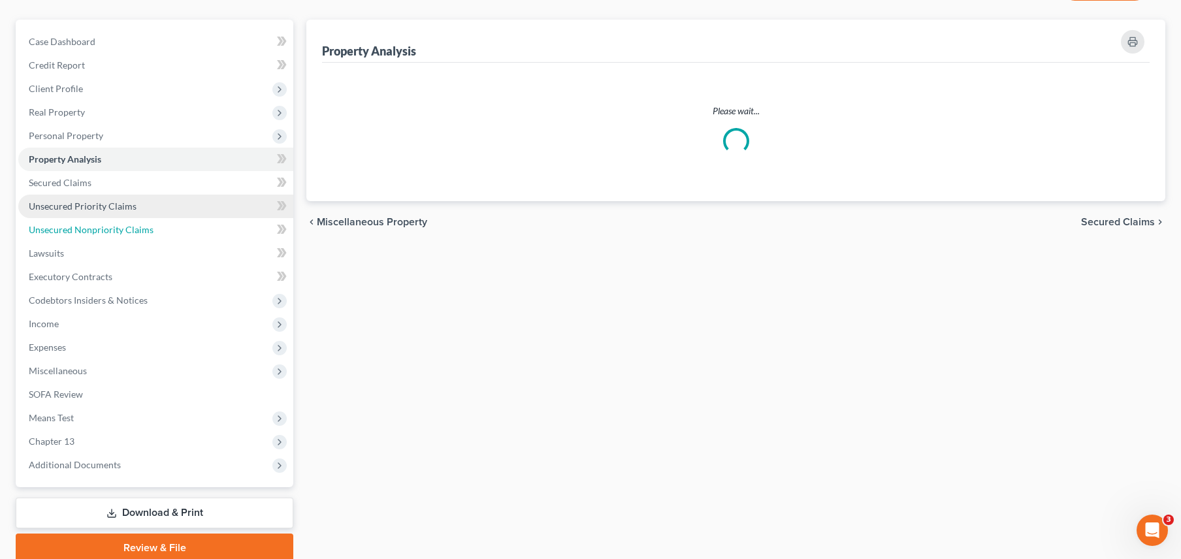
scroll to position [7, 0]
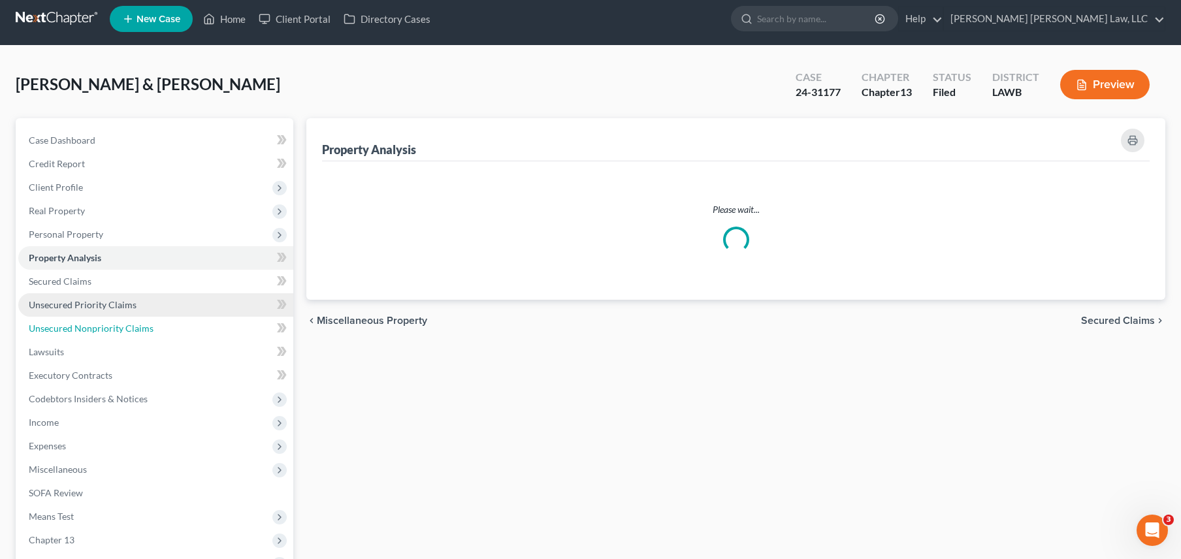
click at [127, 326] on link "Unsecured Nonpriority Claims" at bounding box center [155, 329] width 275 height 24
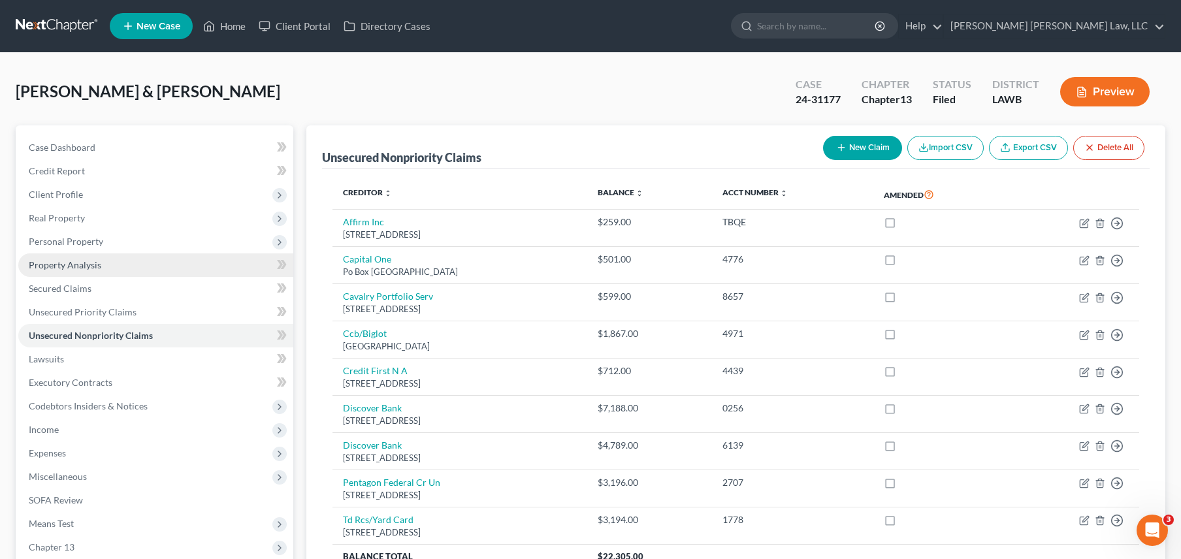
click at [119, 264] on link "Property Analysis" at bounding box center [155, 265] width 275 height 24
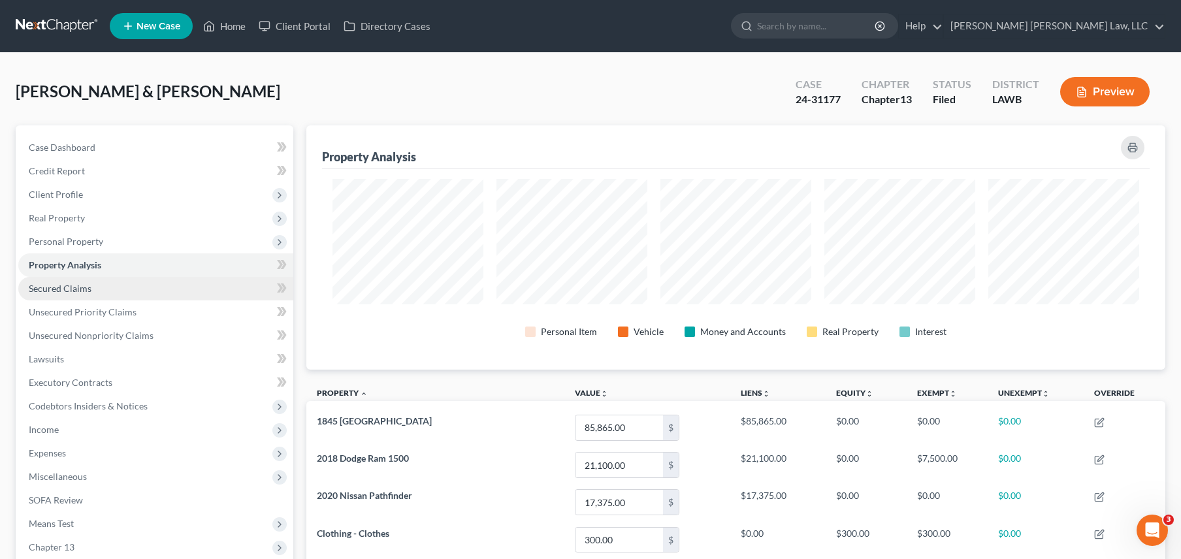
click at [113, 283] on link "Secured Claims" at bounding box center [155, 289] width 275 height 24
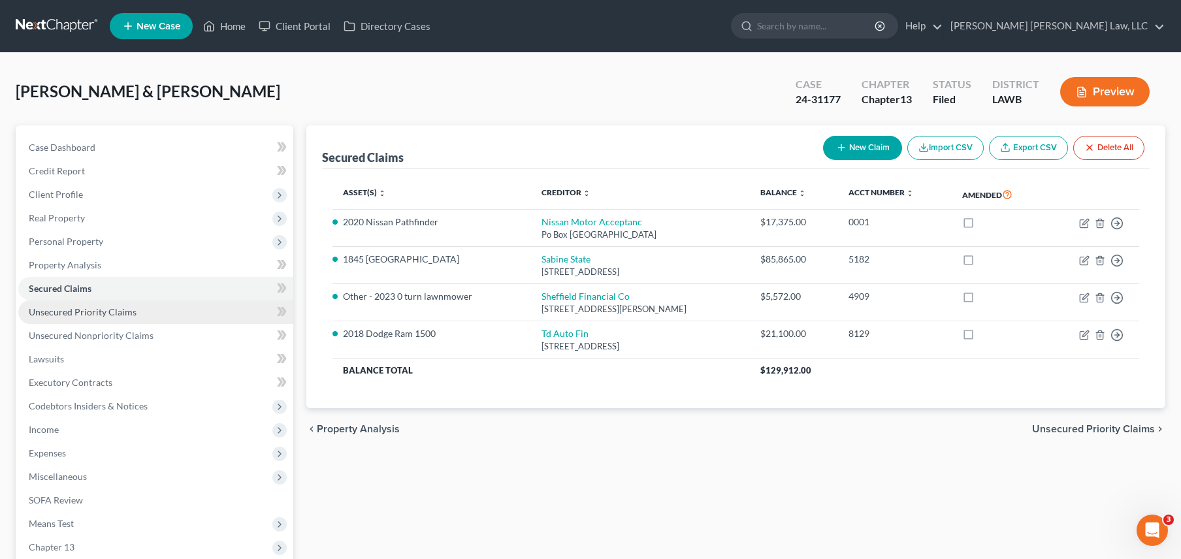
click at [103, 302] on link "Unsecured Priority Claims" at bounding box center [155, 312] width 275 height 24
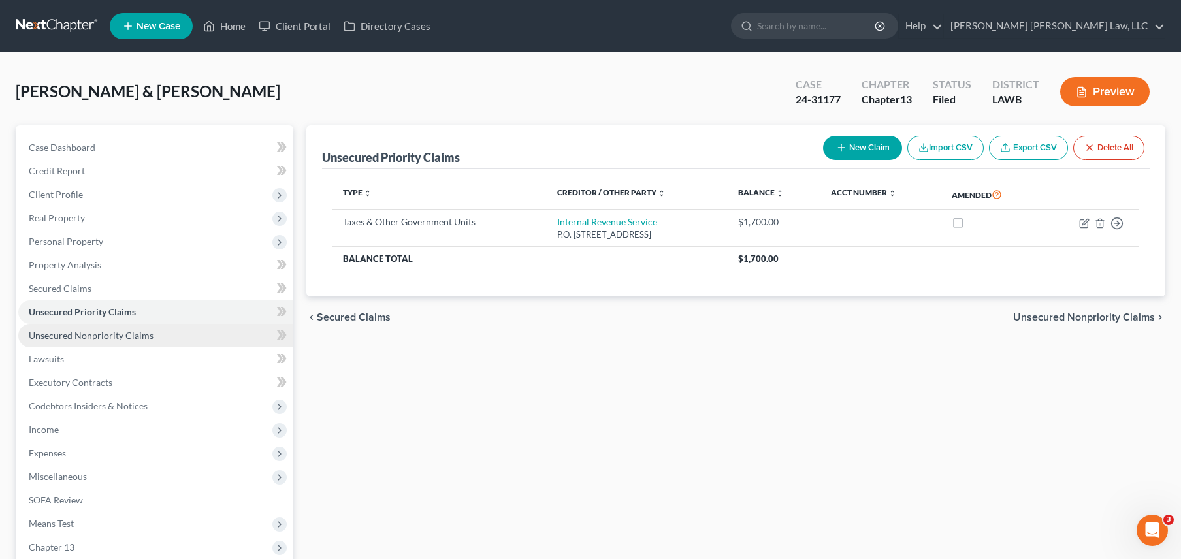
click at [102, 330] on span "Unsecured Nonpriority Claims" at bounding box center [91, 335] width 125 height 11
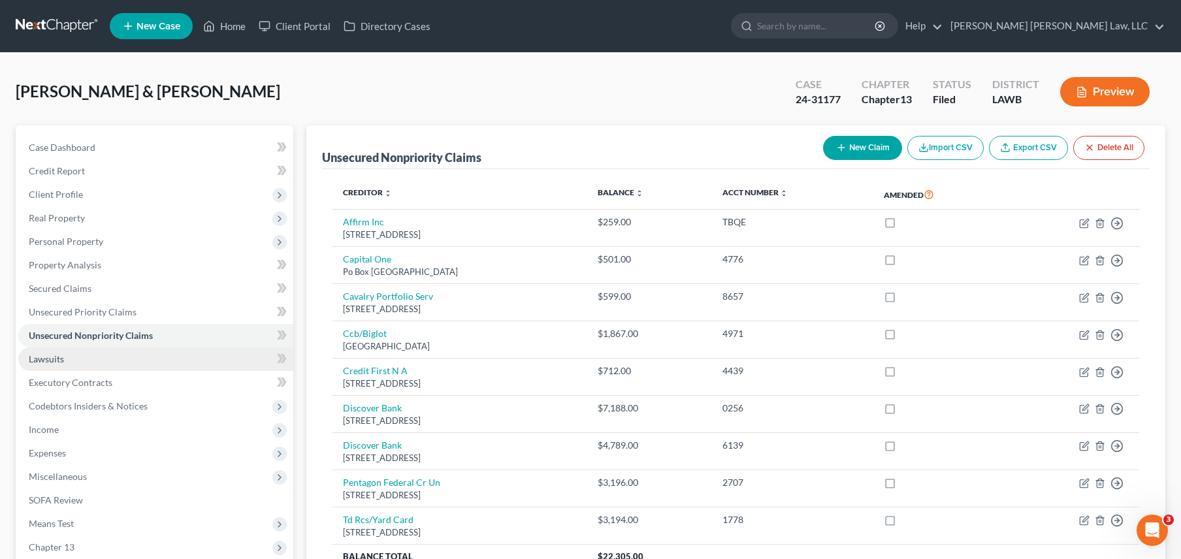
click at [101, 366] on link "Lawsuits" at bounding box center [155, 359] width 275 height 24
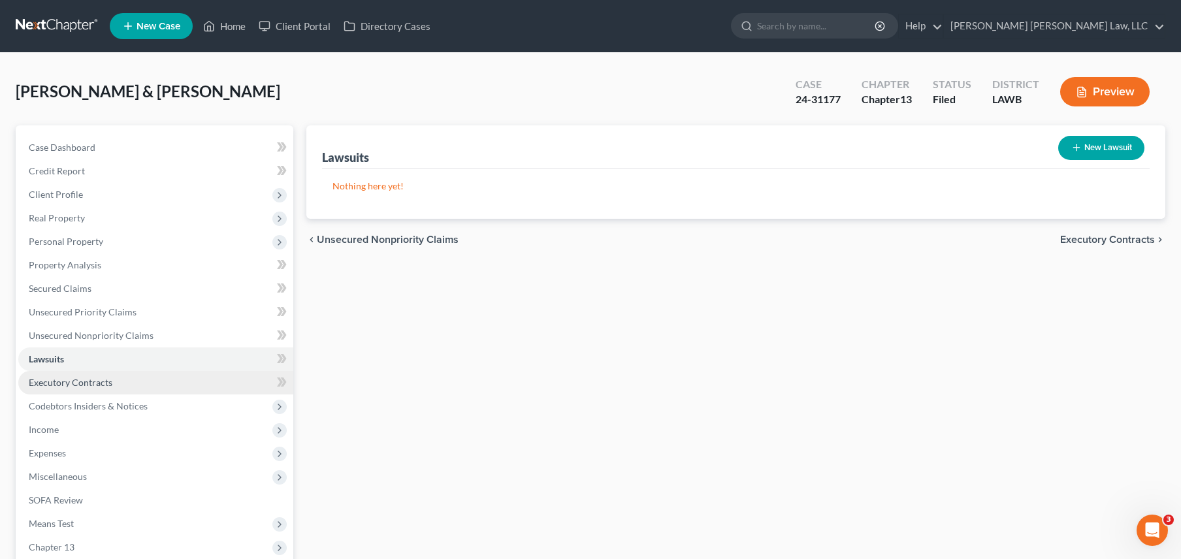
click at [106, 382] on span "Executory Contracts" at bounding box center [71, 382] width 84 height 11
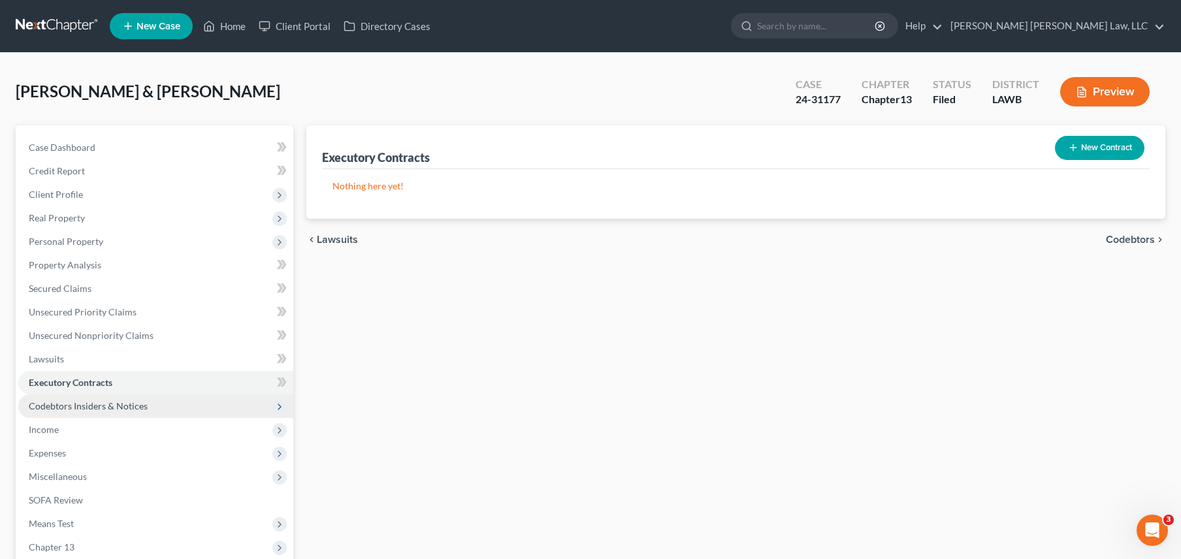
click at [120, 416] on span "Codebtors Insiders & Notices" at bounding box center [155, 407] width 275 height 24
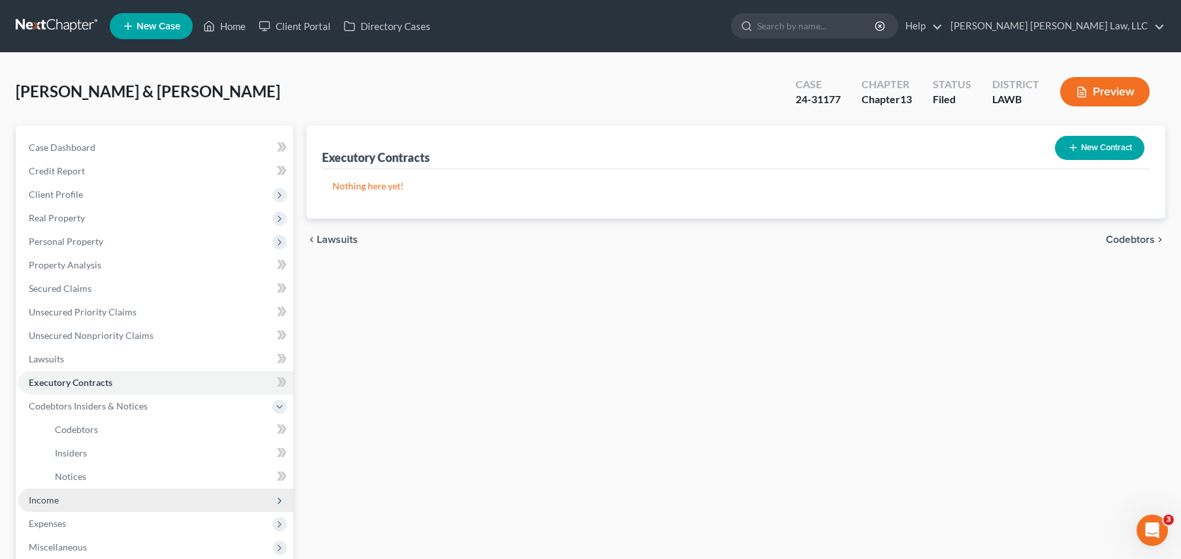
click at [106, 496] on span "Income" at bounding box center [155, 501] width 275 height 24
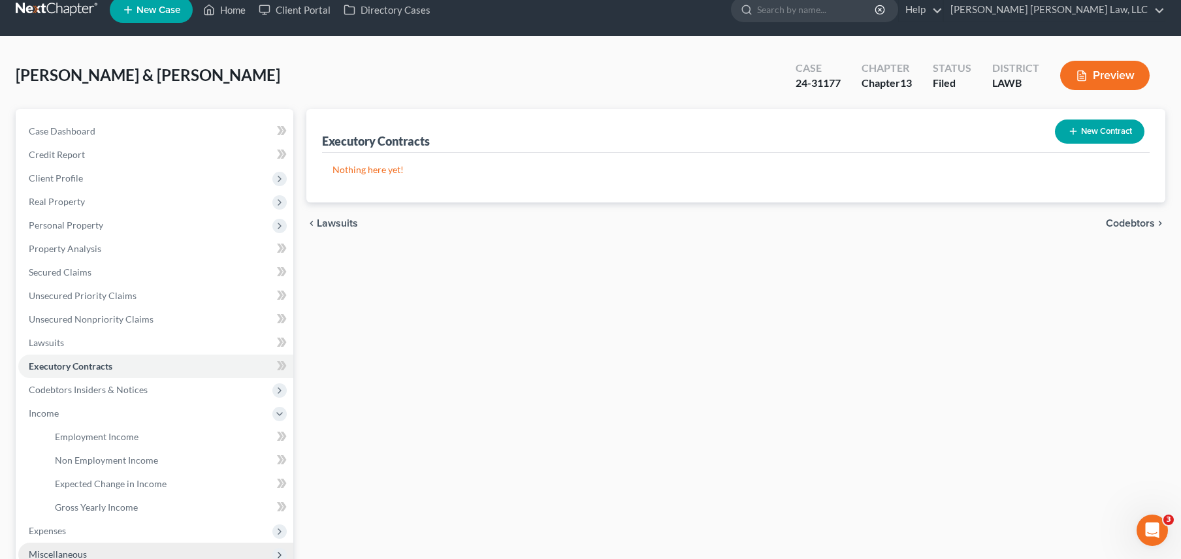
scroll to position [92, 0]
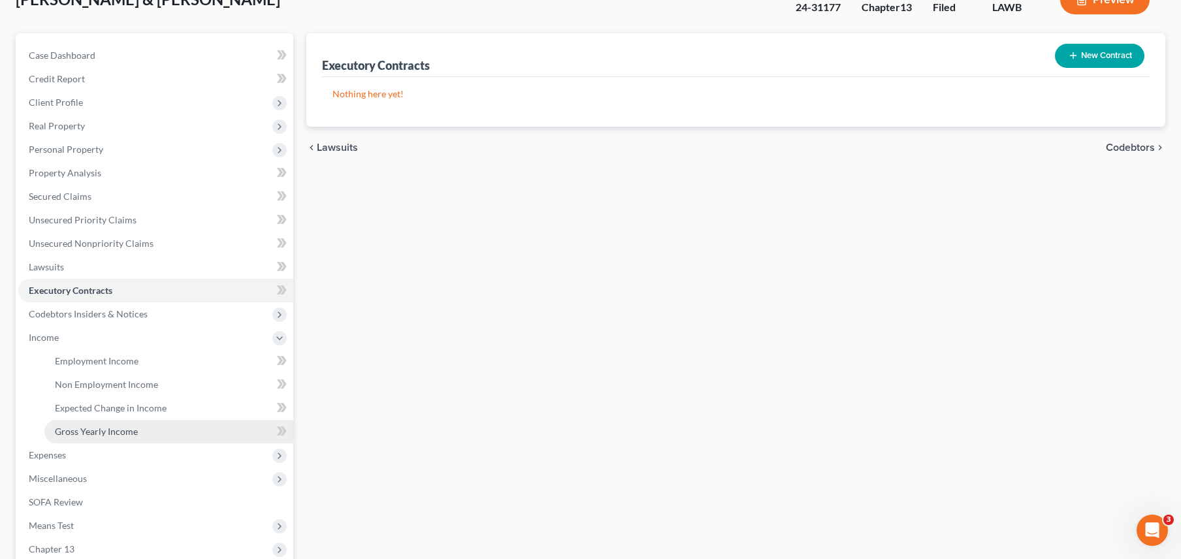
click at [124, 421] on link "Gross Yearly Income" at bounding box center [168, 432] width 249 height 24
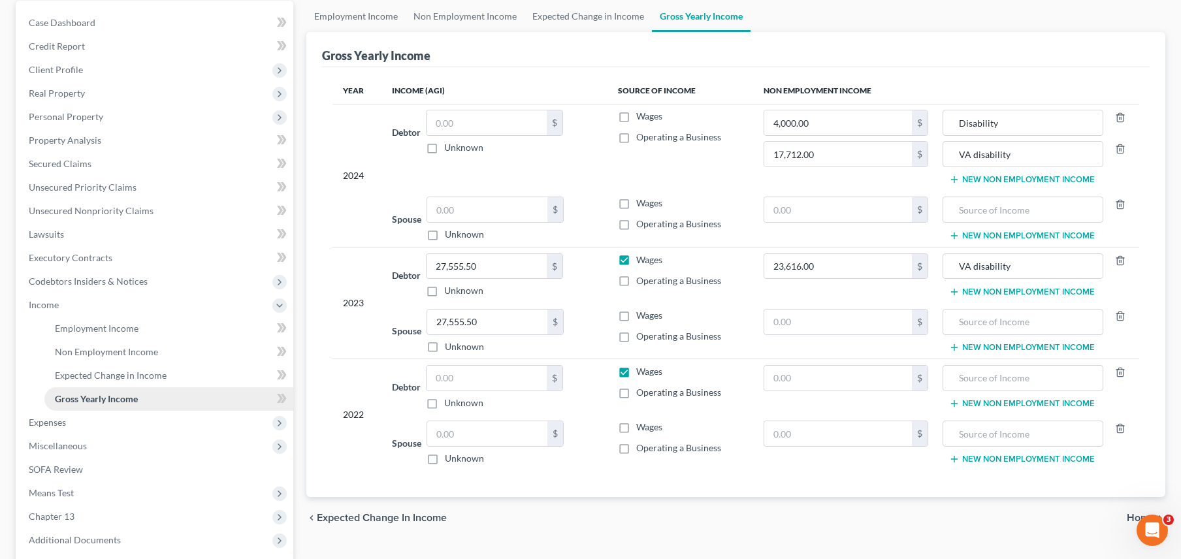
scroll to position [189, 0]
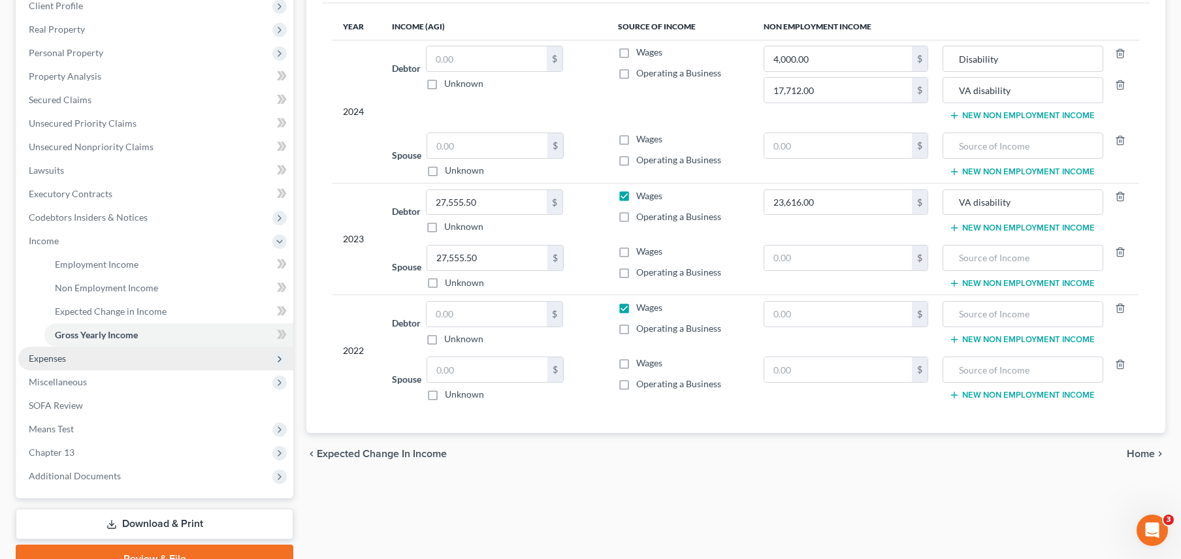
click at [125, 360] on span "Expenses" at bounding box center [155, 359] width 275 height 24
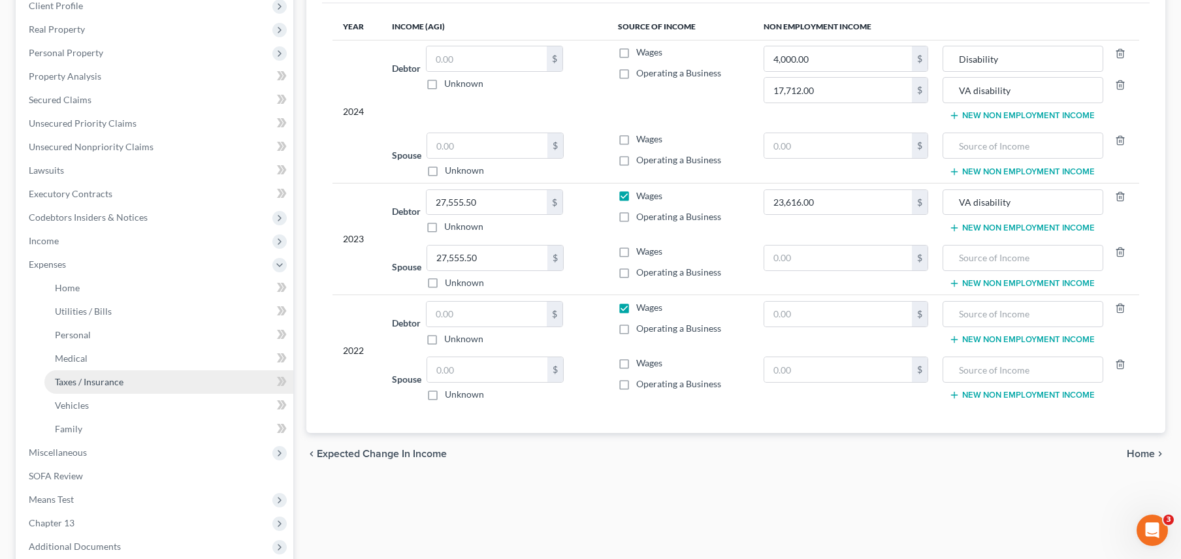
click at [129, 379] on link "Taxes / Insurance" at bounding box center [168, 382] width 249 height 24
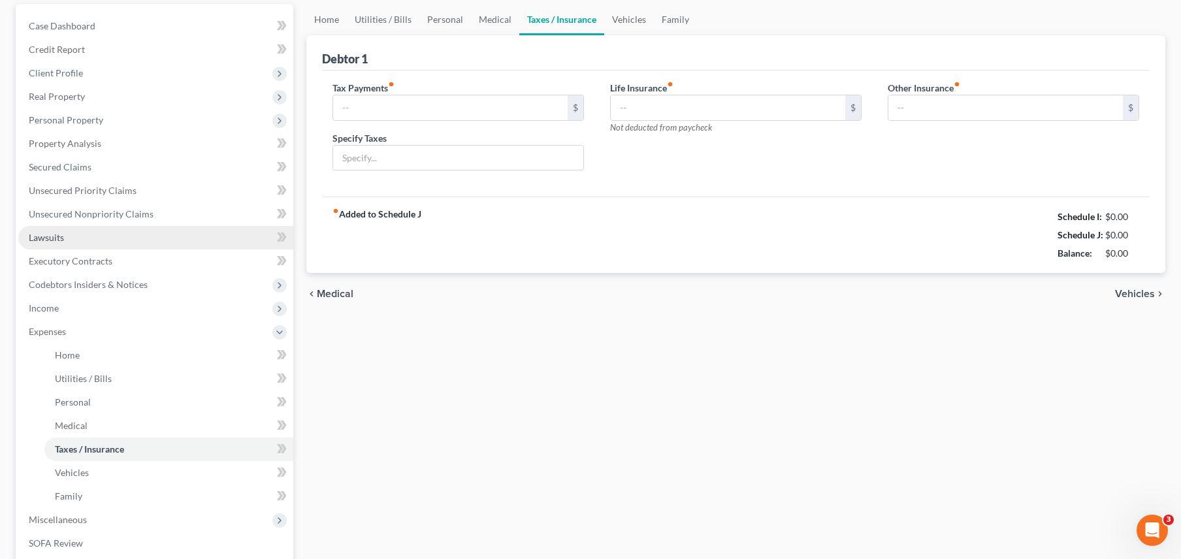
type input "0.00"
type input "243.03"
type input "0.00"
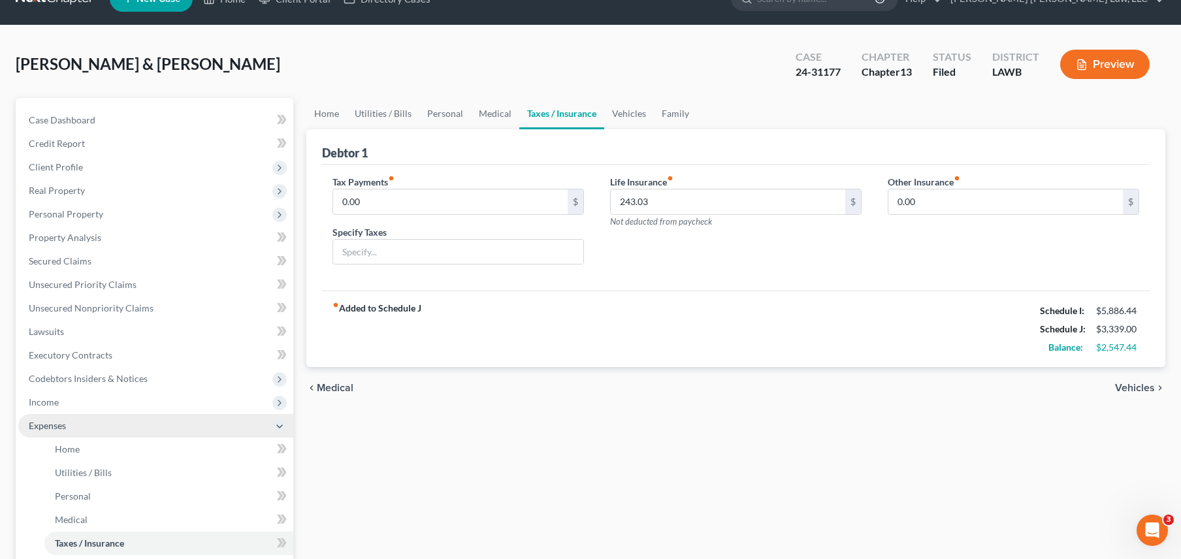
scroll to position [94, 0]
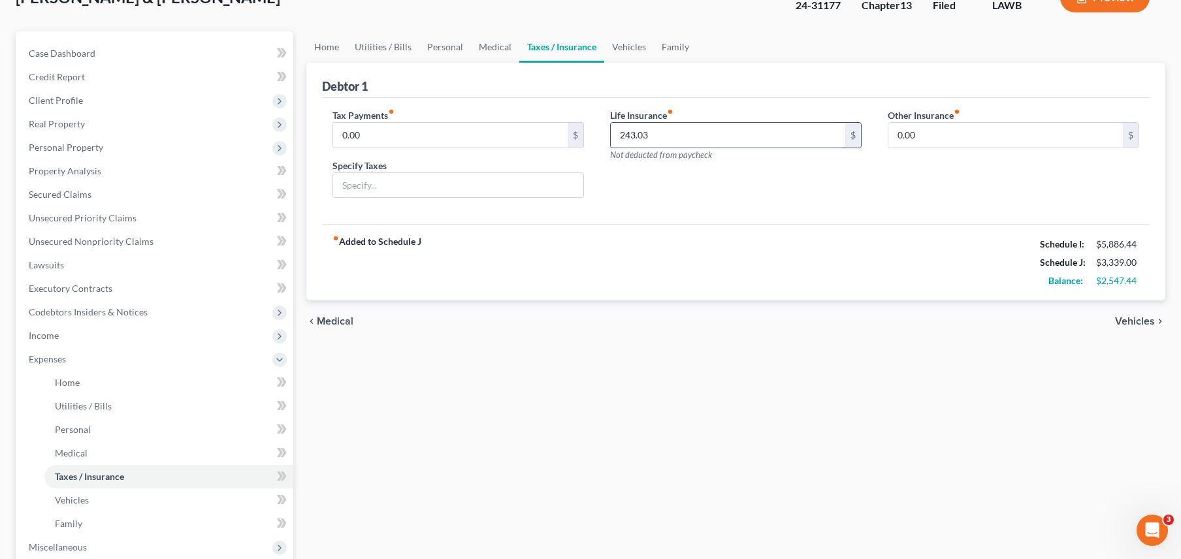
drag, startPoint x: 616, startPoint y: 135, endPoint x: 674, endPoint y: 135, distance: 58.1
click at [674, 135] on input "243.03" at bounding box center [728, 135] width 234 height 25
drag, startPoint x: 674, startPoint y: 135, endPoint x: 636, endPoint y: 136, distance: 37.9
click at [636, 136] on input "243.03" at bounding box center [728, 135] width 234 height 25
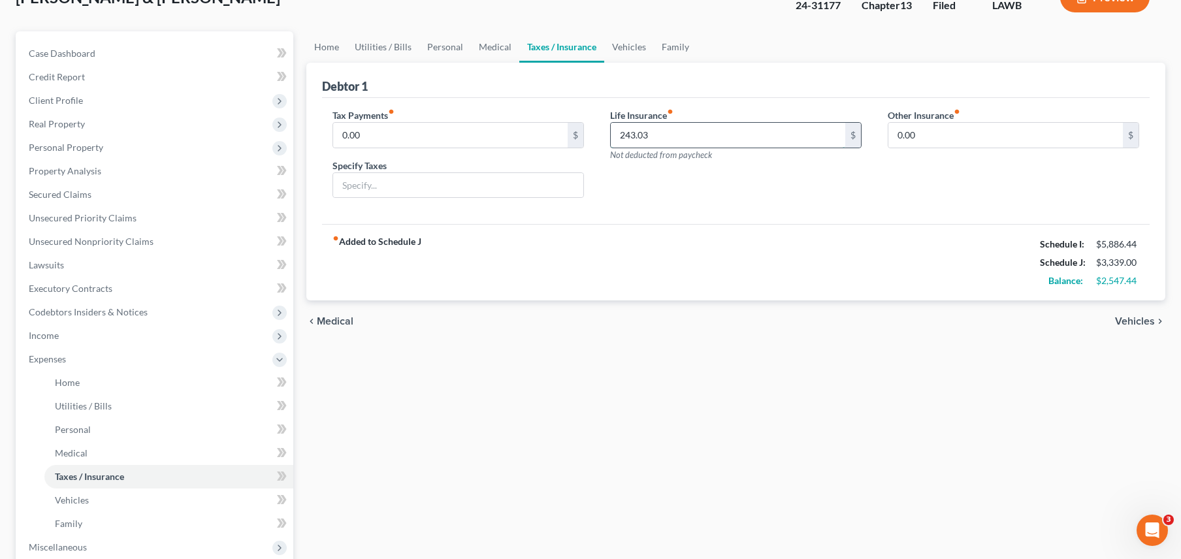
click at [656, 135] on input "243.03" at bounding box center [728, 135] width 234 height 25
drag, startPoint x: 656, startPoint y: 135, endPoint x: 614, endPoint y: 133, distance: 42.5
click at [614, 133] on input "243.03" at bounding box center [728, 135] width 234 height 25
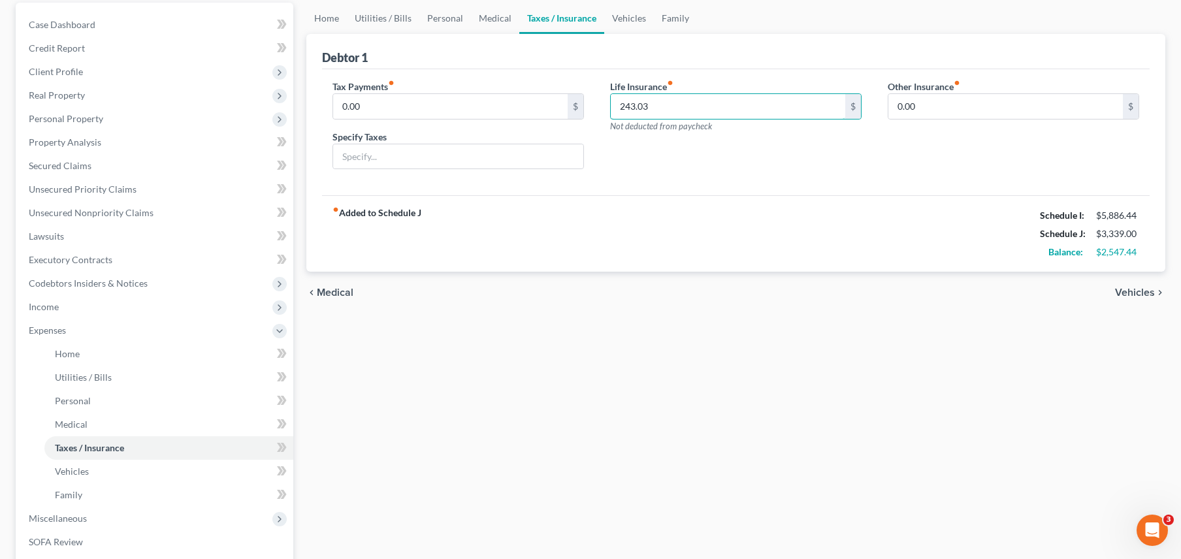
scroll to position [322, 0]
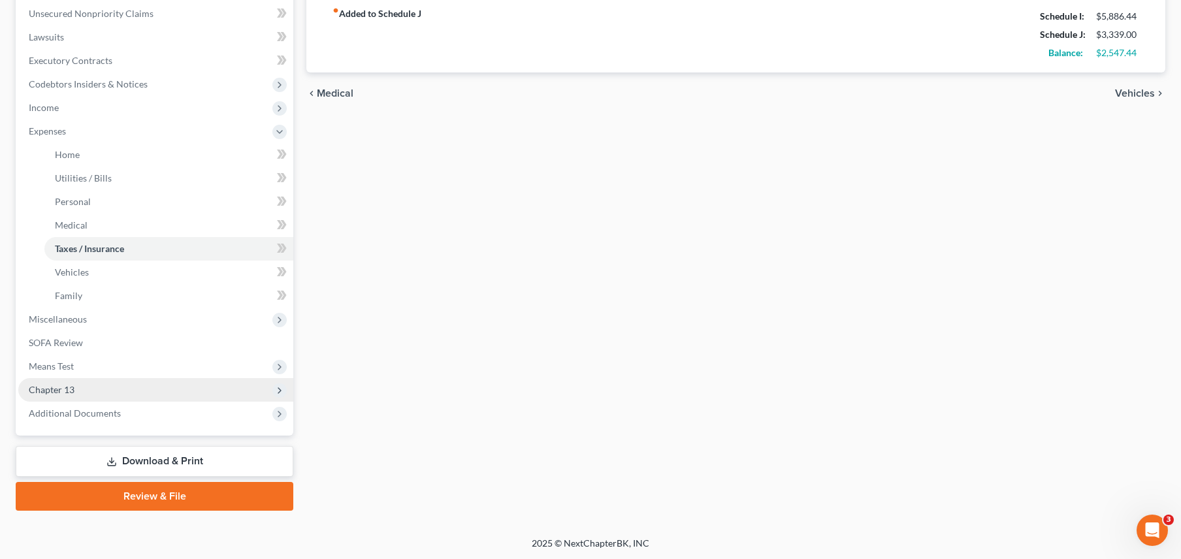
click at [231, 383] on span "Chapter 13" at bounding box center [155, 390] width 275 height 24
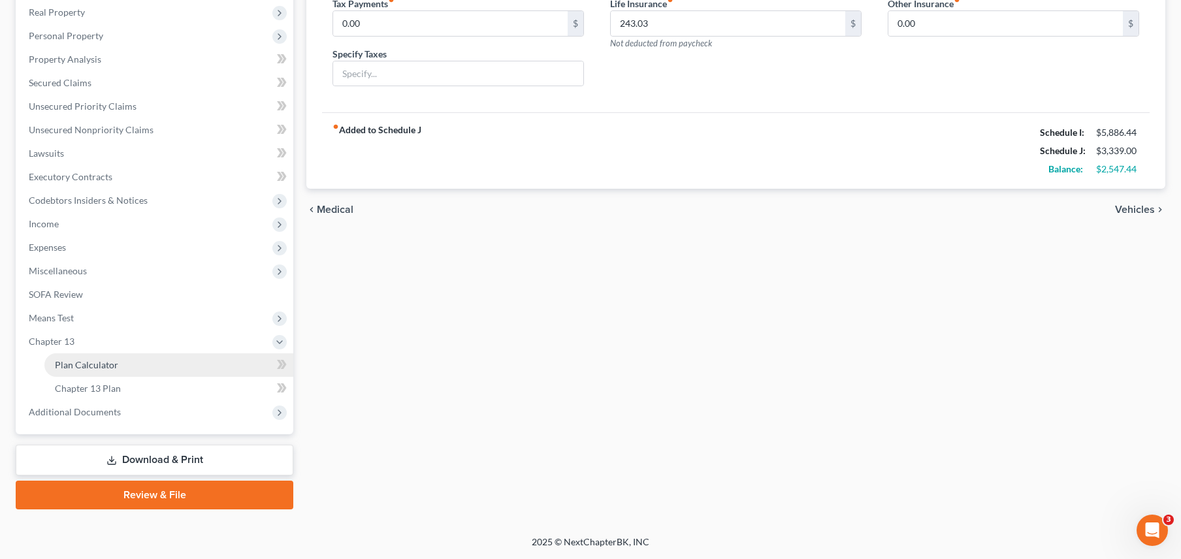
scroll to position [204, 0]
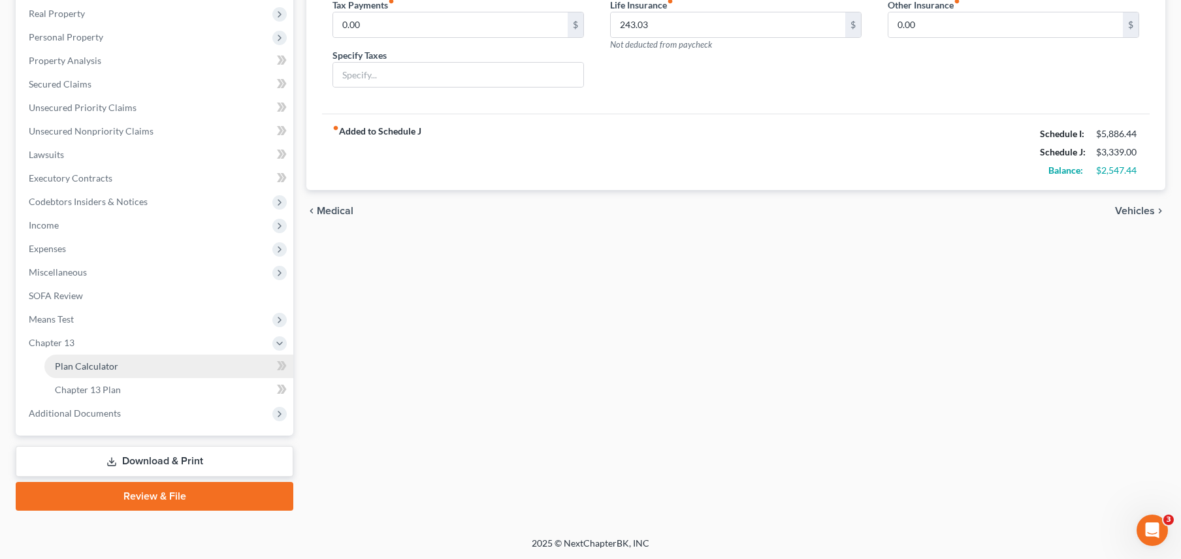
click at [231, 364] on link "Plan Calculator" at bounding box center [168, 367] width 249 height 24
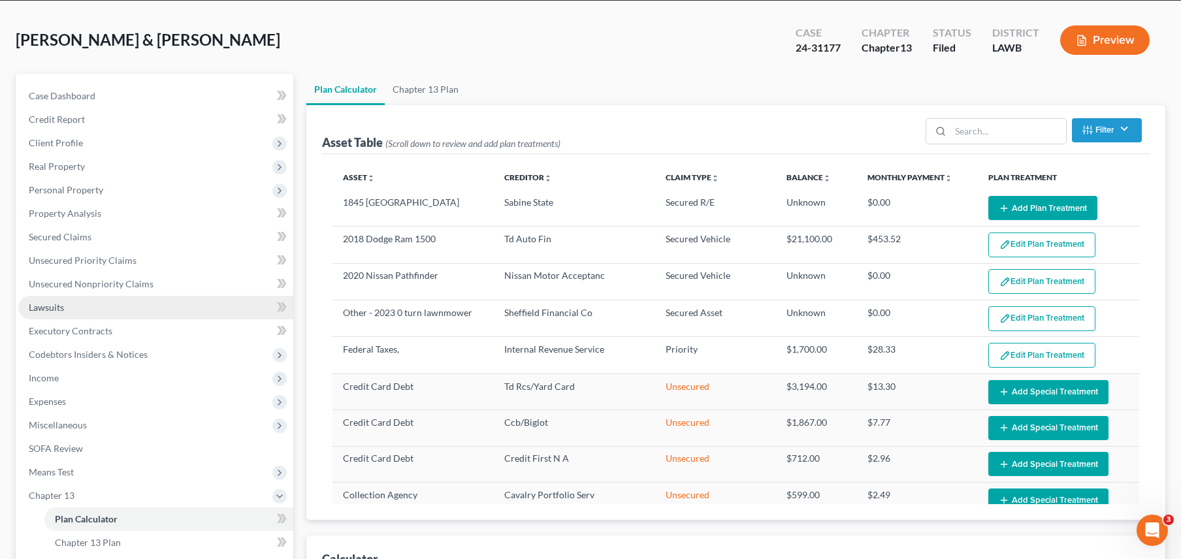
scroll to position [58, 0]
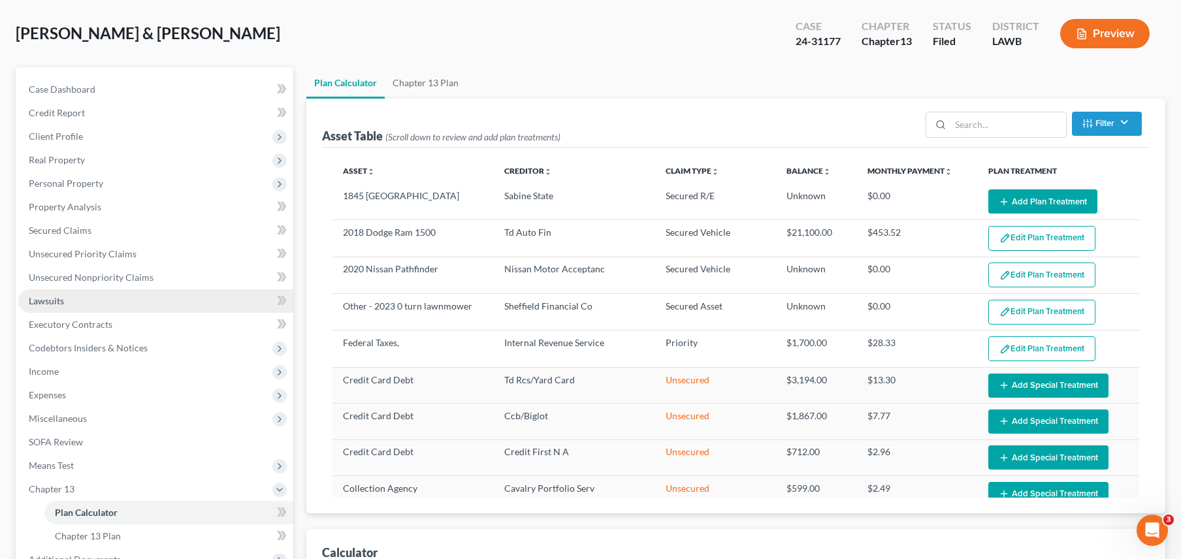
select select "59"
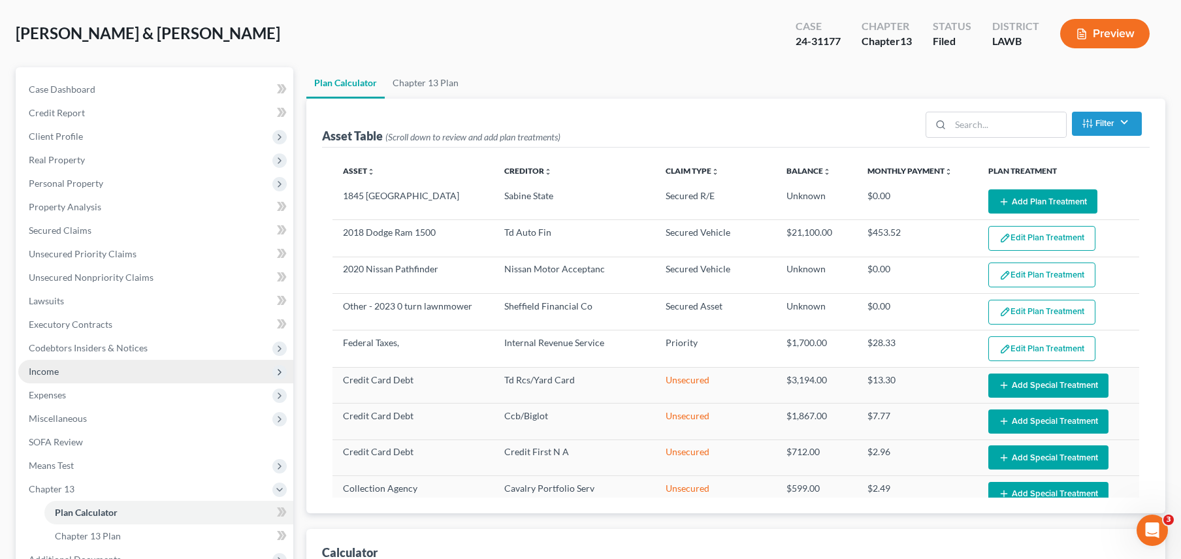
click at [208, 371] on span "Income" at bounding box center [155, 372] width 275 height 24
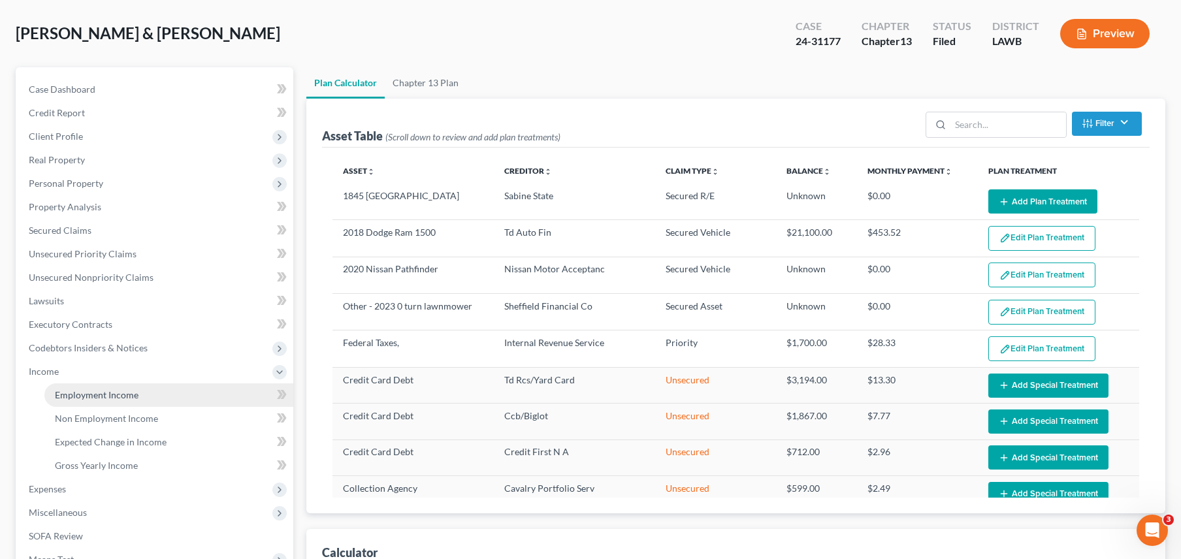
click at [208, 403] on link "Employment Income" at bounding box center [168, 395] width 249 height 24
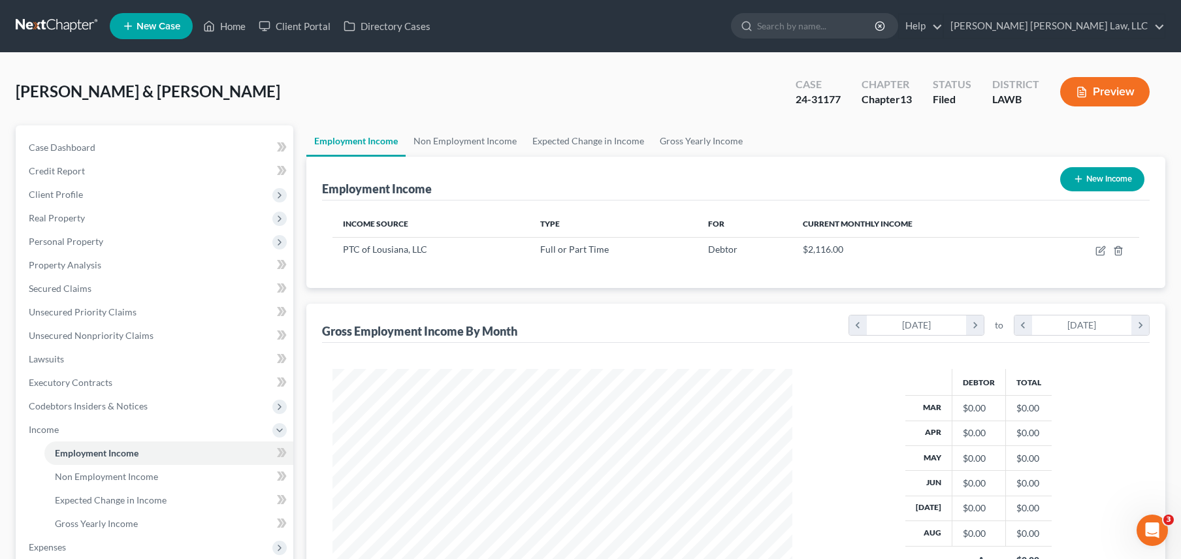
scroll to position [234, 485]
click at [417, 148] on link "Non Employment Income" at bounding box center [465, 140] width 119 height 31
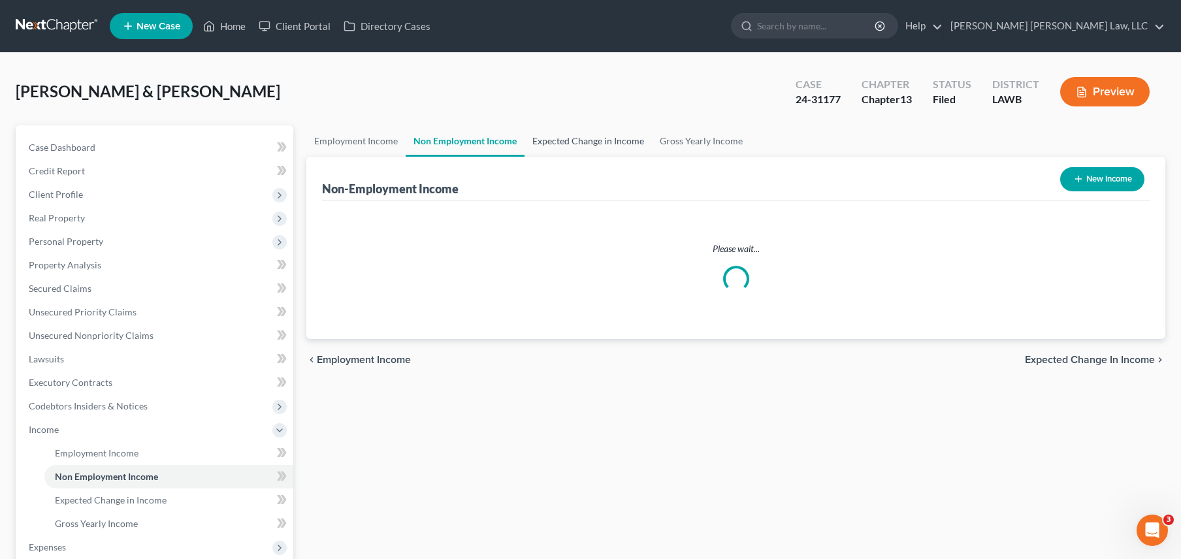
click at [540, 148] on link "Expected Change in Income" at bounding box center [587, 140] width 127 height 31
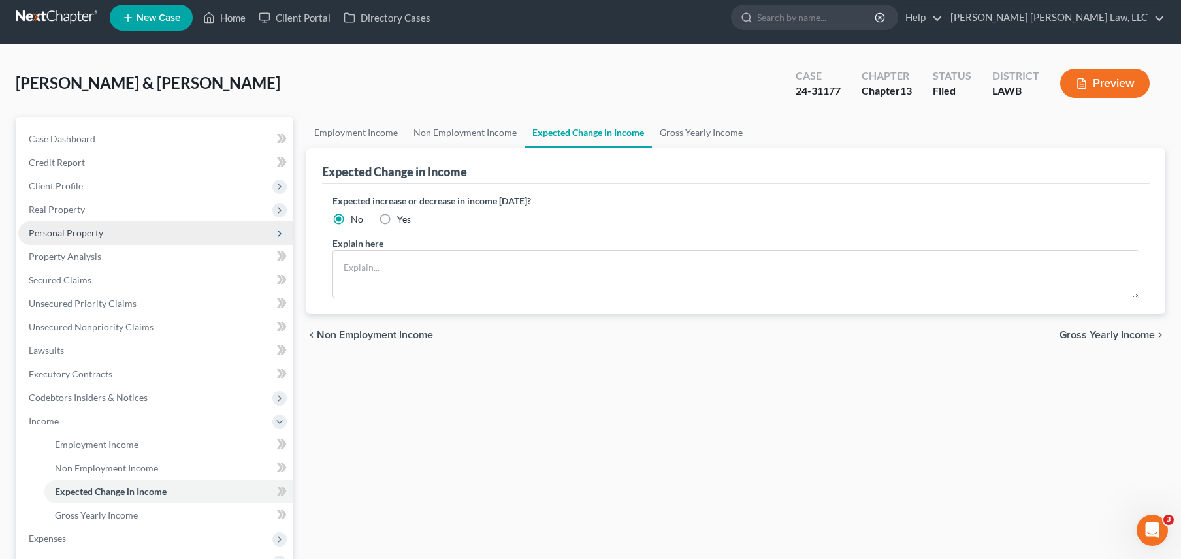
scroll to position [92, 0]
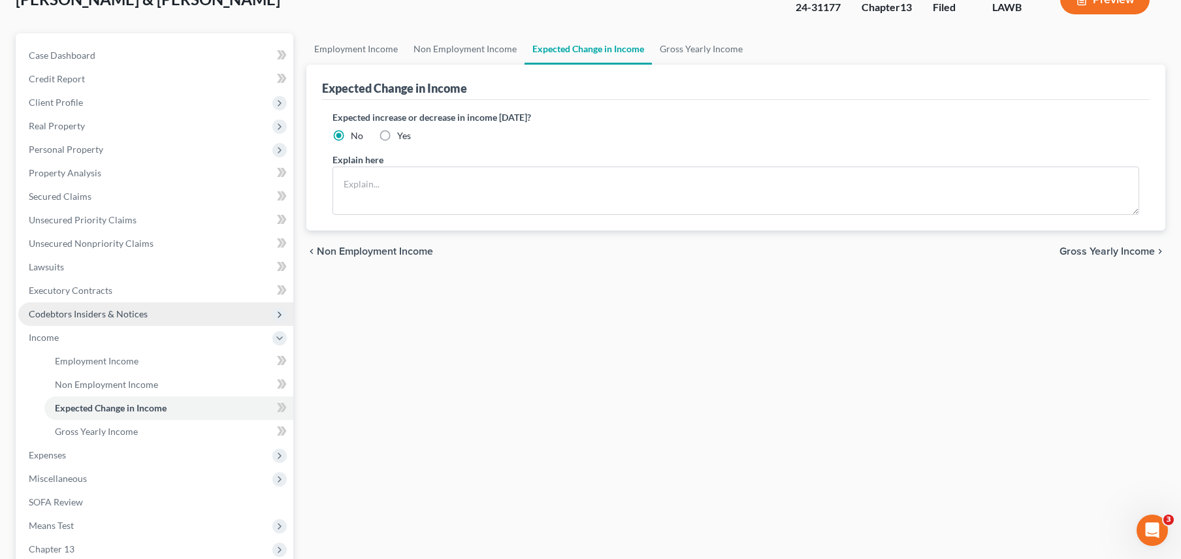
click at [187, 310] on span "Codebtors Insiders & Notices" at bounding box center [155, 314] width 275 height 24
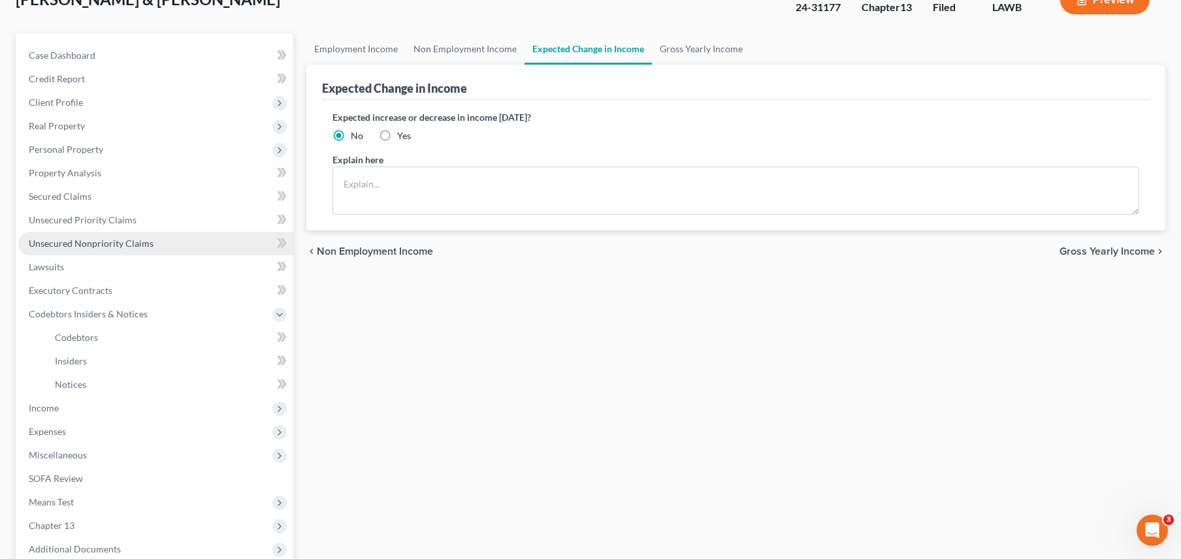
click at [178, 246] on link "Unsecured Nonpriority Claims" at bounding box center [155, 244] width 275 height 24
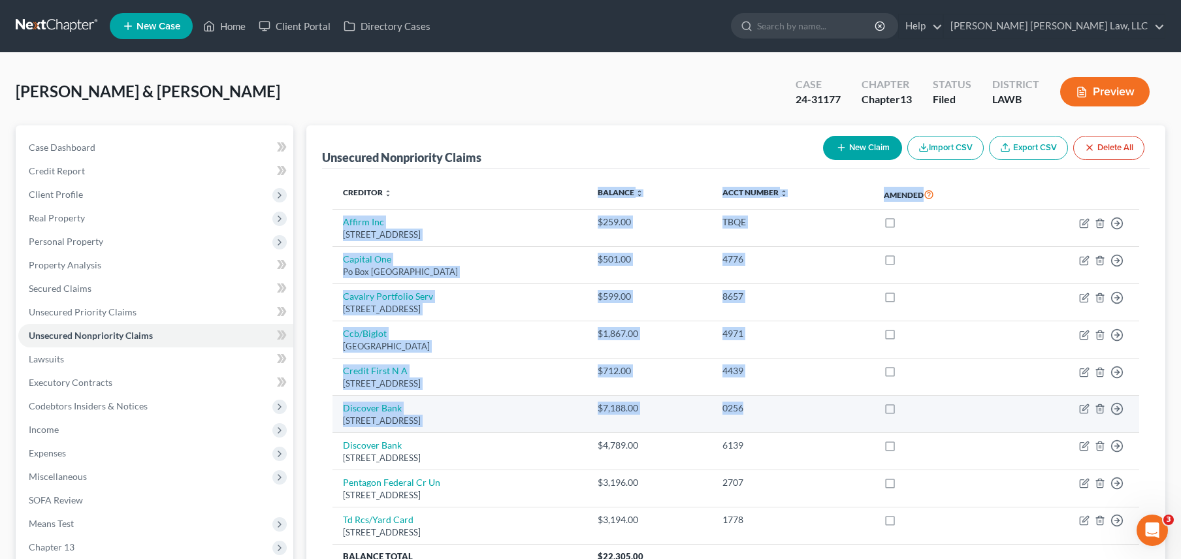
drag, startPoint x: 600, startPoint y: 191, endPoint x: 939, endPoint y: 416, distance: 406.1
click at [939, 416] on table "Creditor expand_more expand_less unfold_more Balance expand_more expand_less un…" at bounding box center [735, 374] width 807 height 389
click at [983, 400] on td at bounding box center [939, 414] width 133 height 37
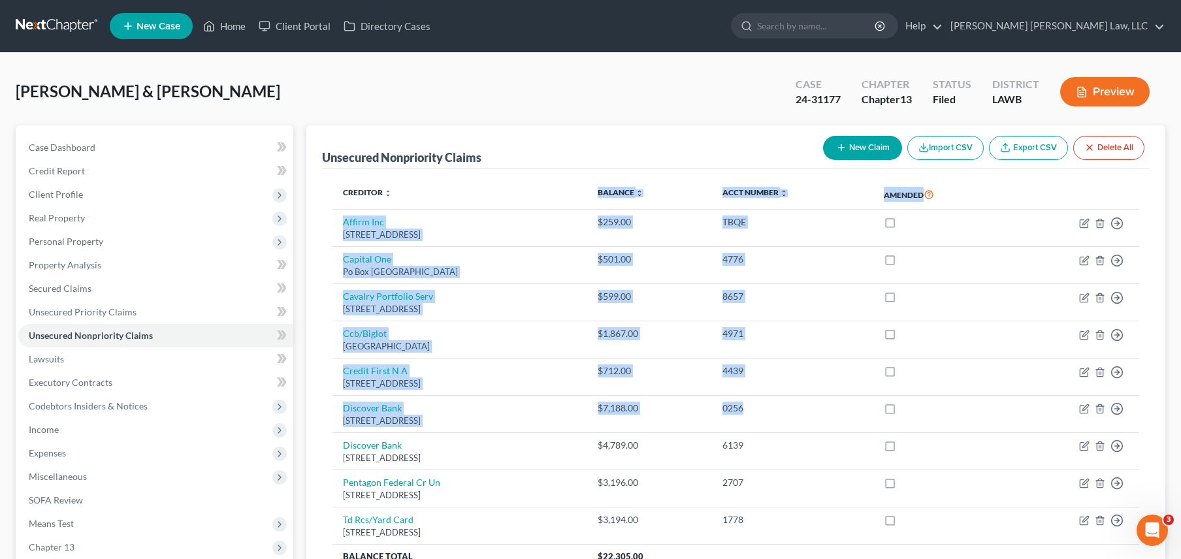
drag, startPoint x: 983, startPoint y: 400, endPoint x: 506, endPoint y: 195, distance: 518.8
click at [509, 199] on table "Creditor expand_more expand_less unfold_more Balance expand_more expand_less un…" at bounding box center [735, 374] width 807 height 389
